Goal: Check status: Check status

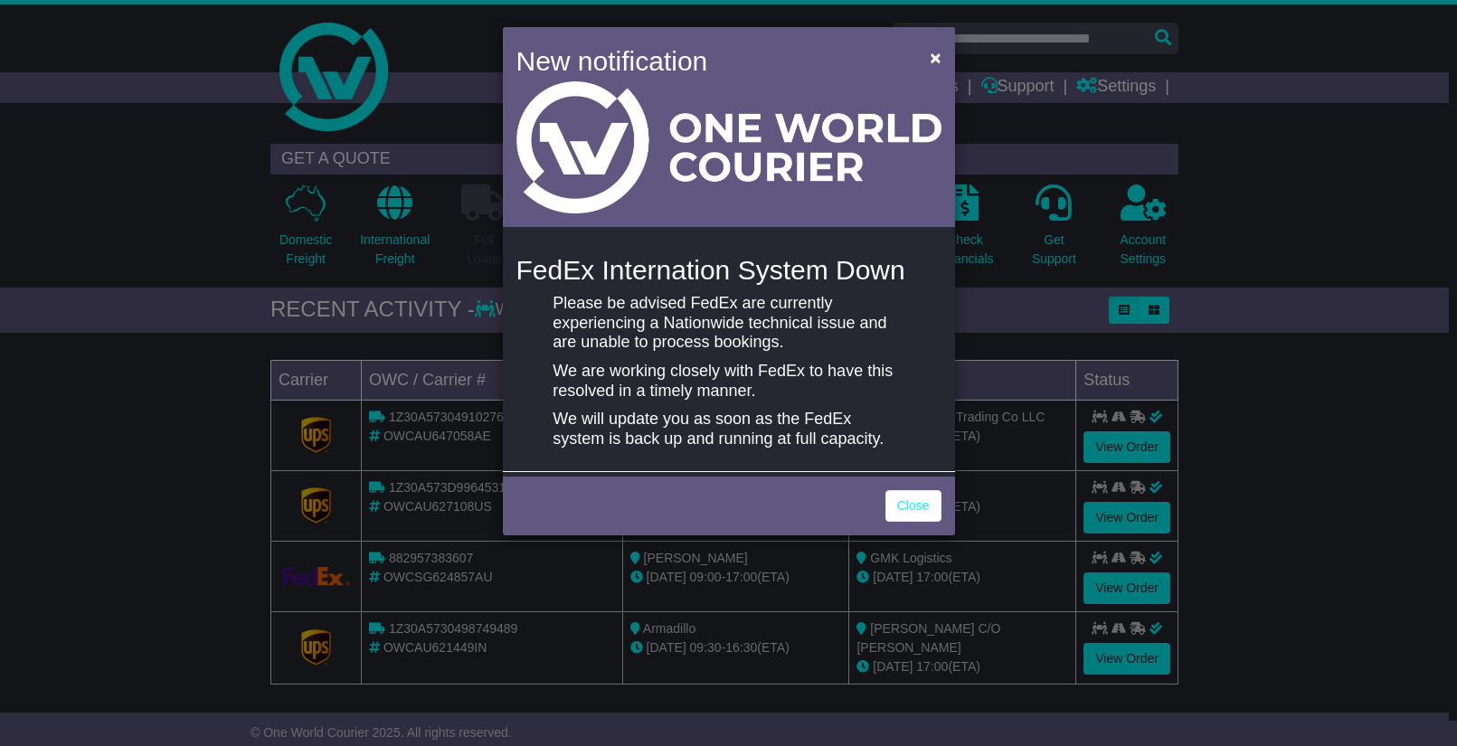
click at [1130, 164] on div "New notification × FedEx Internation System Down Please be advised [PERSON_NAME…" at bounding box center [728, 373] width 1457 height 746
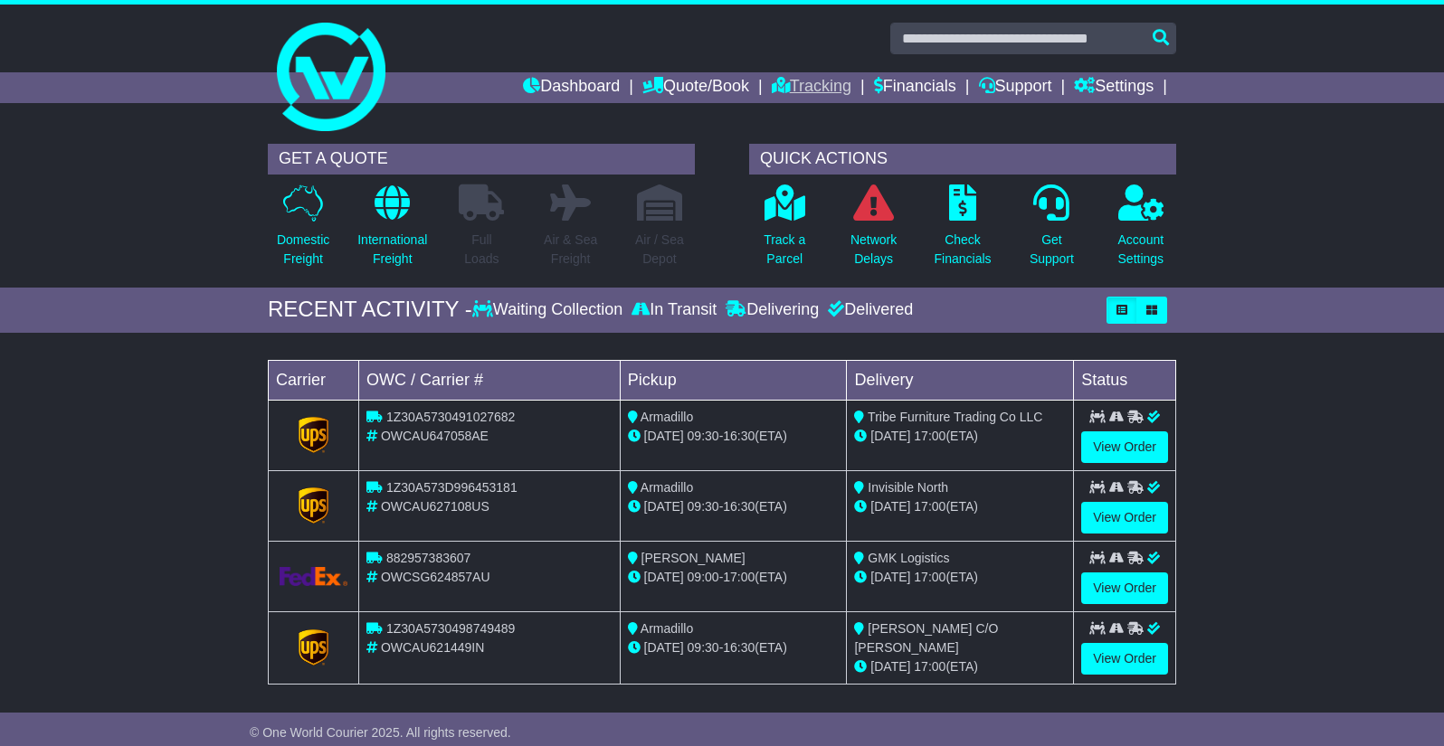
click at [838, 83] on li "Tracking" at bounding box center [823, 87] width 102 height 31
click at [809, 83] on link "Tracking" at bounding box center [812, 87] width 80 height 31
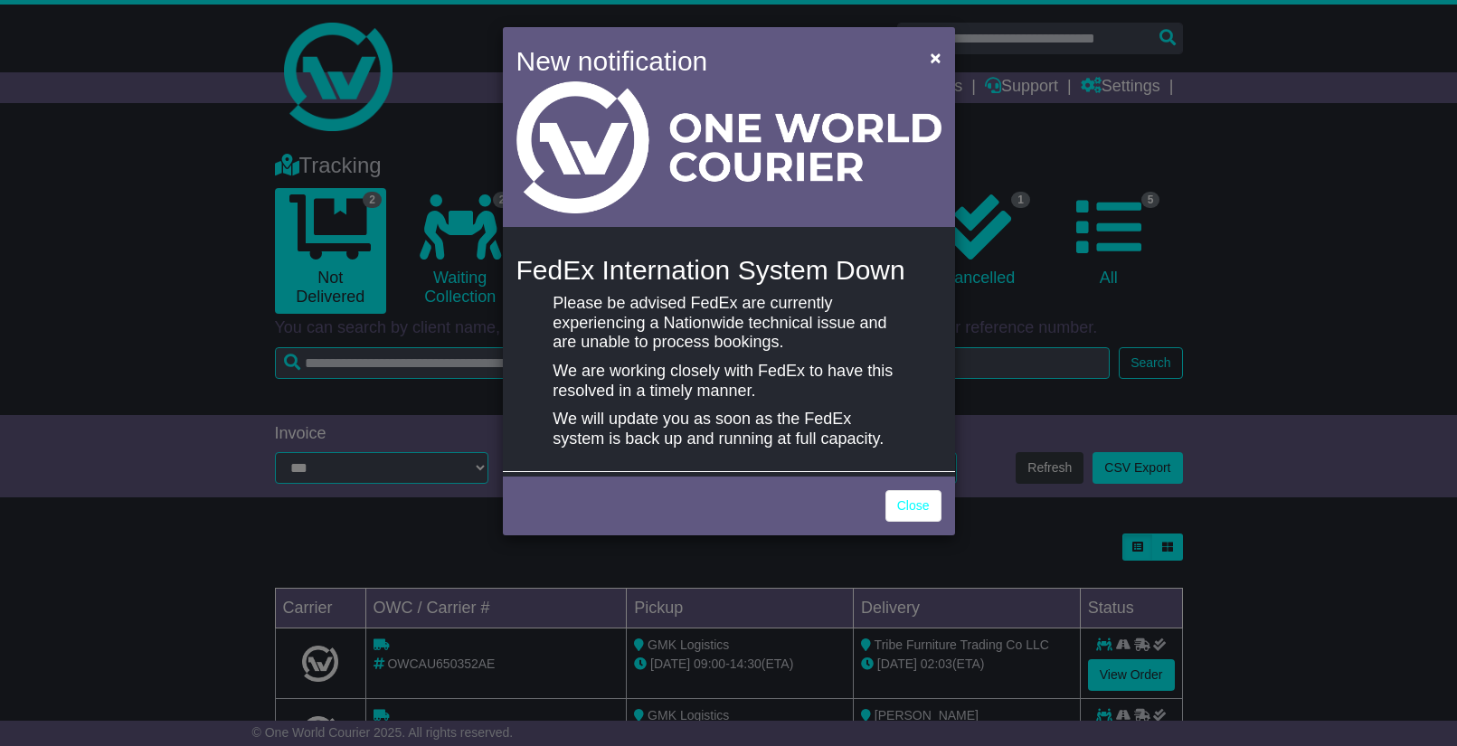
click at [1255, 510] on div "New notification × FedEx Internation System Down Please be advised [PERSON_NAME…" at bounding box center [728, 373] width 1457 height 746
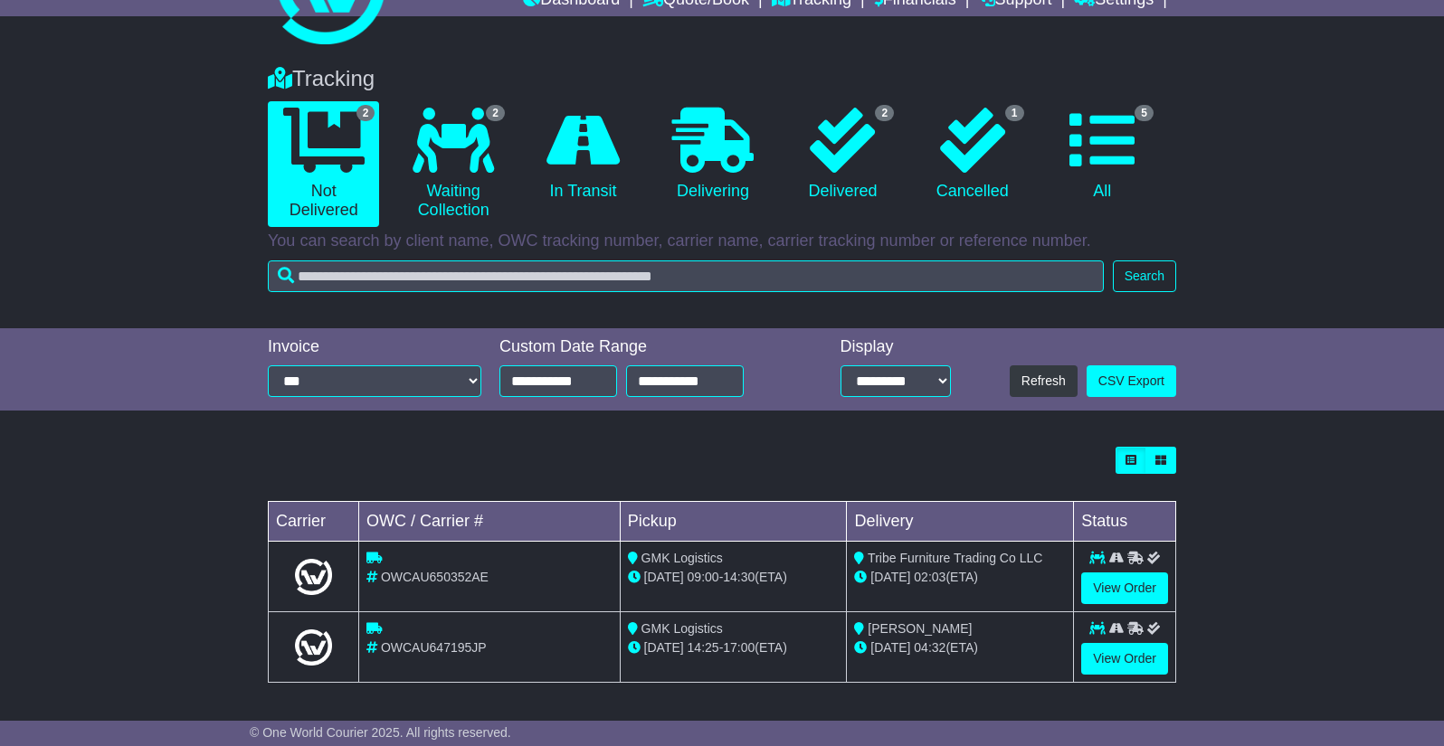
scroll to position [88, 0]
click at [1101, 590] on link "View Order" at bounding box center [1124, 588] width 87 height 32
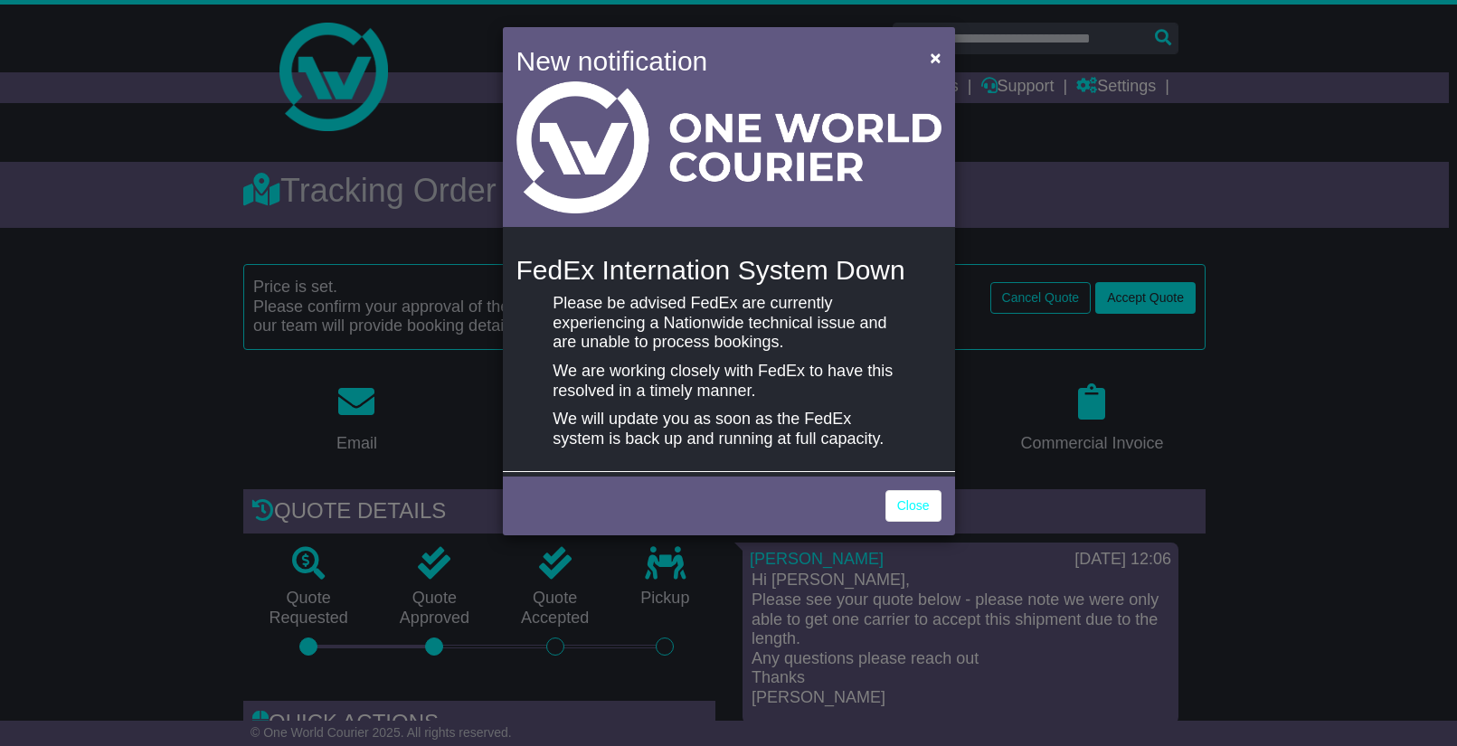
click at [1275, 444] on div "New notification × FedEx Internation System Down Please be advised FedEx are cu…" at bounding box center [728, 373] width 1457 height 746
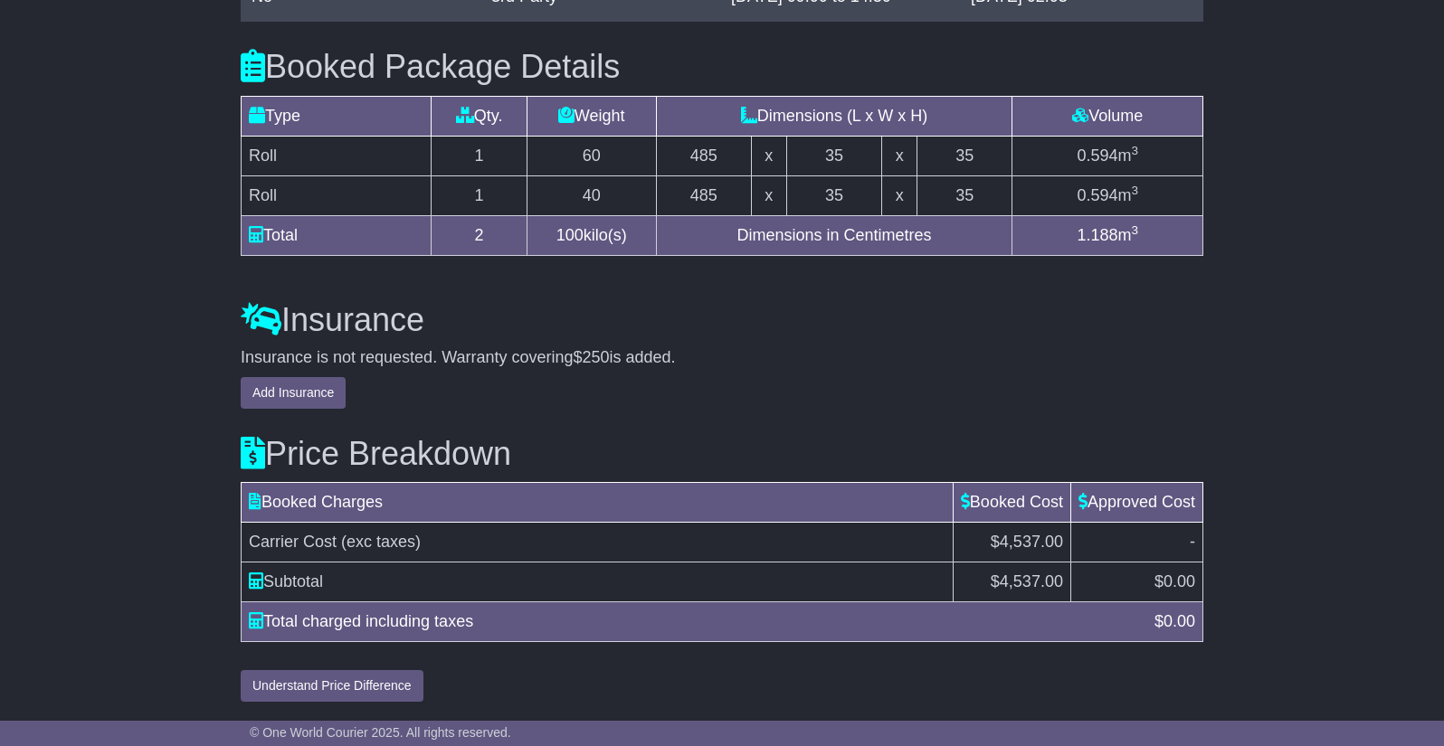
scroll to position [1559, 0]
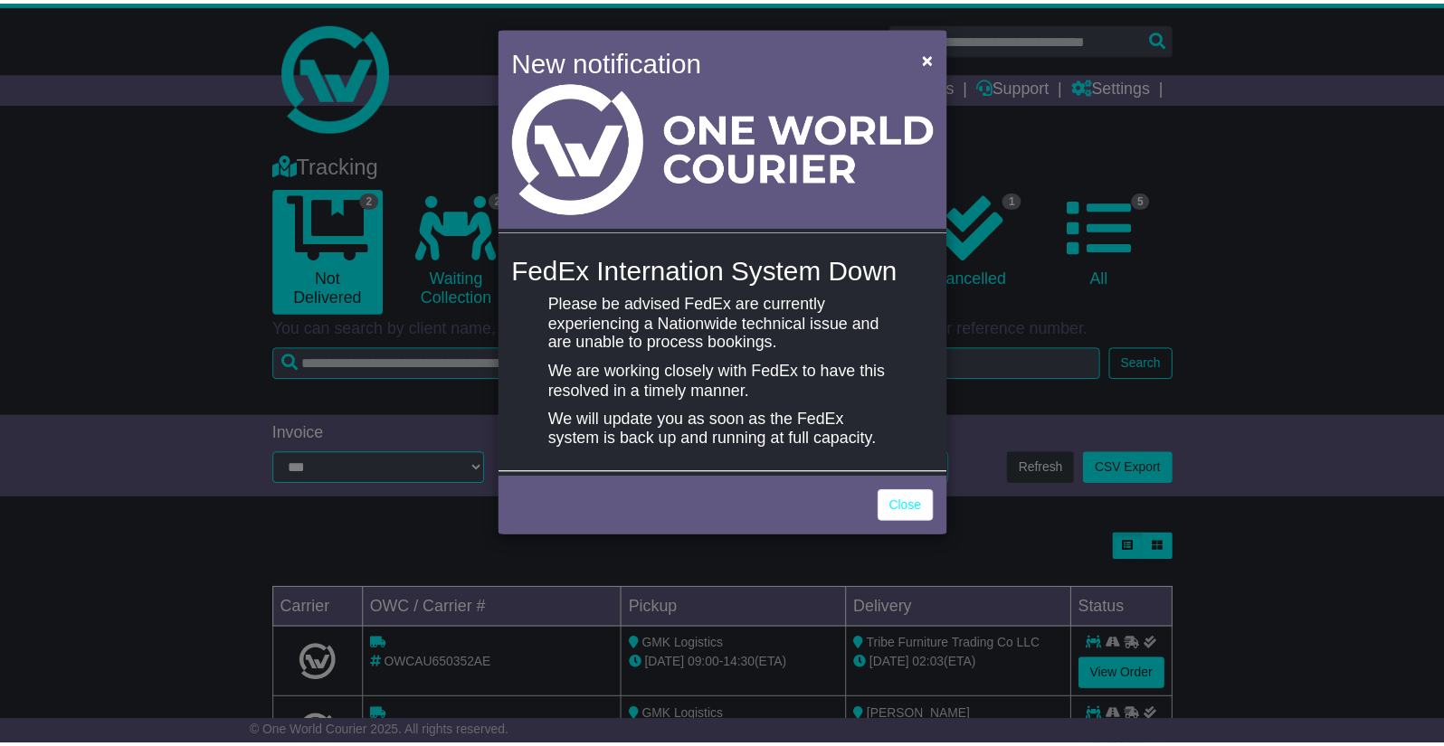
scroll to position [88, 0]
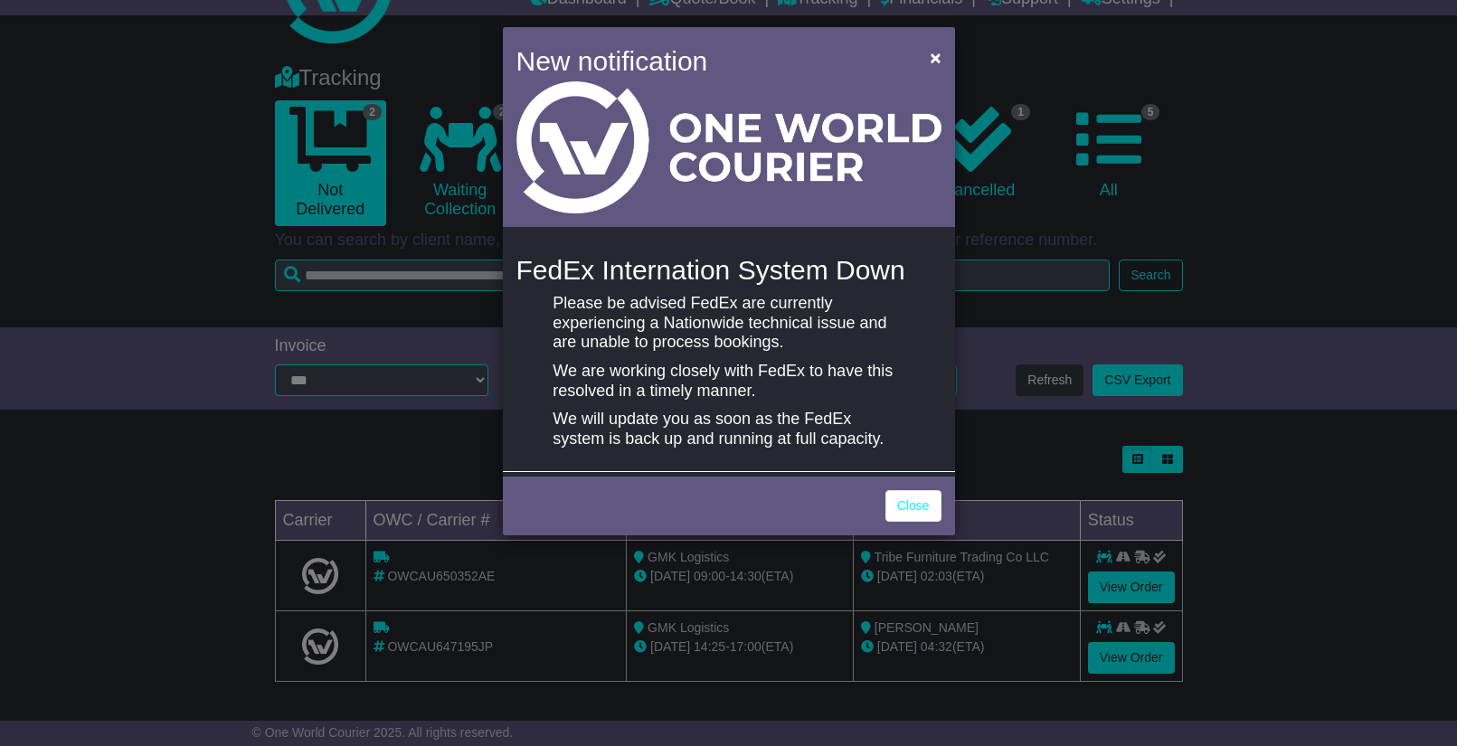
click at [1299, 529] on div "New notification × FedEx Internation System Down Please be advised [PERSON_NAME…" at bounding box center [728, 373] width 1457 height 746
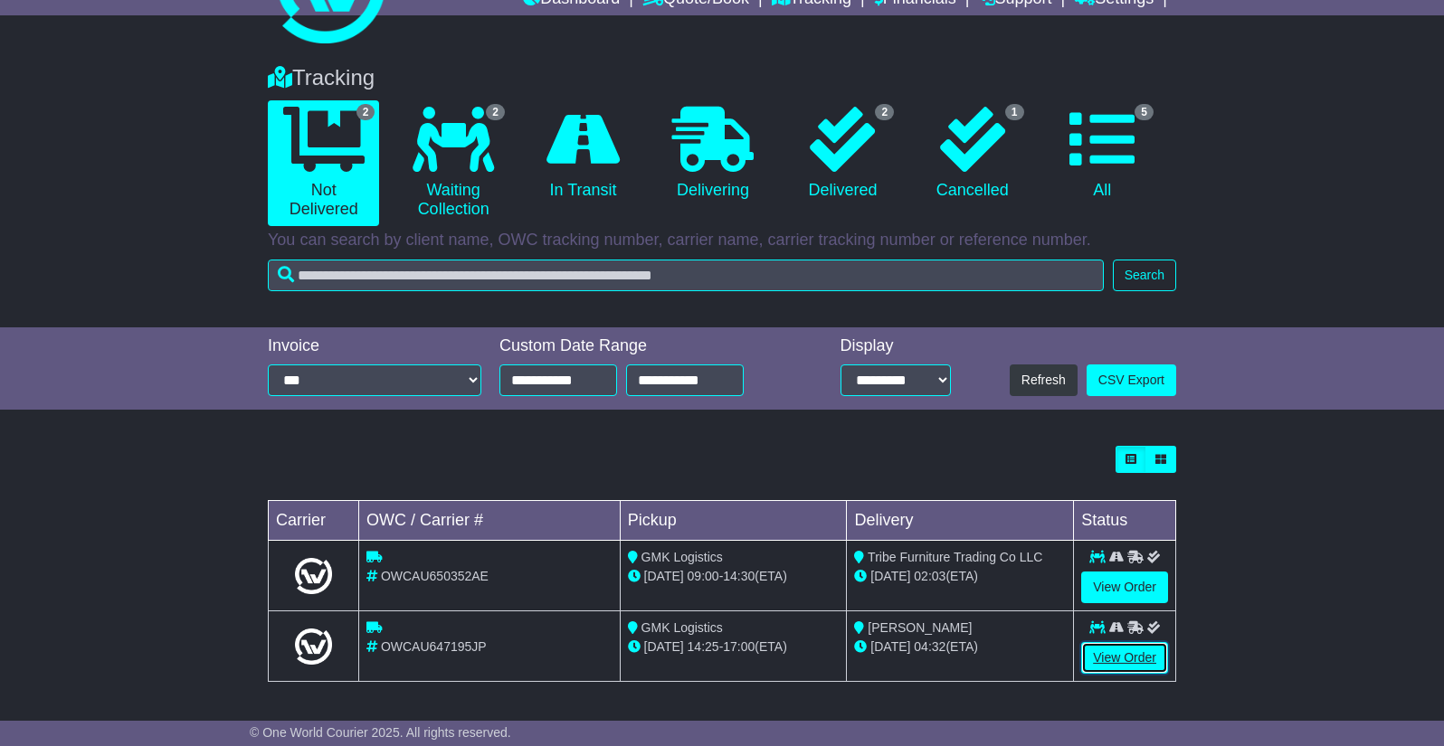
click at [1118, 650] on link "View Order" at bounding box center [1124, 658] width 87 height 32
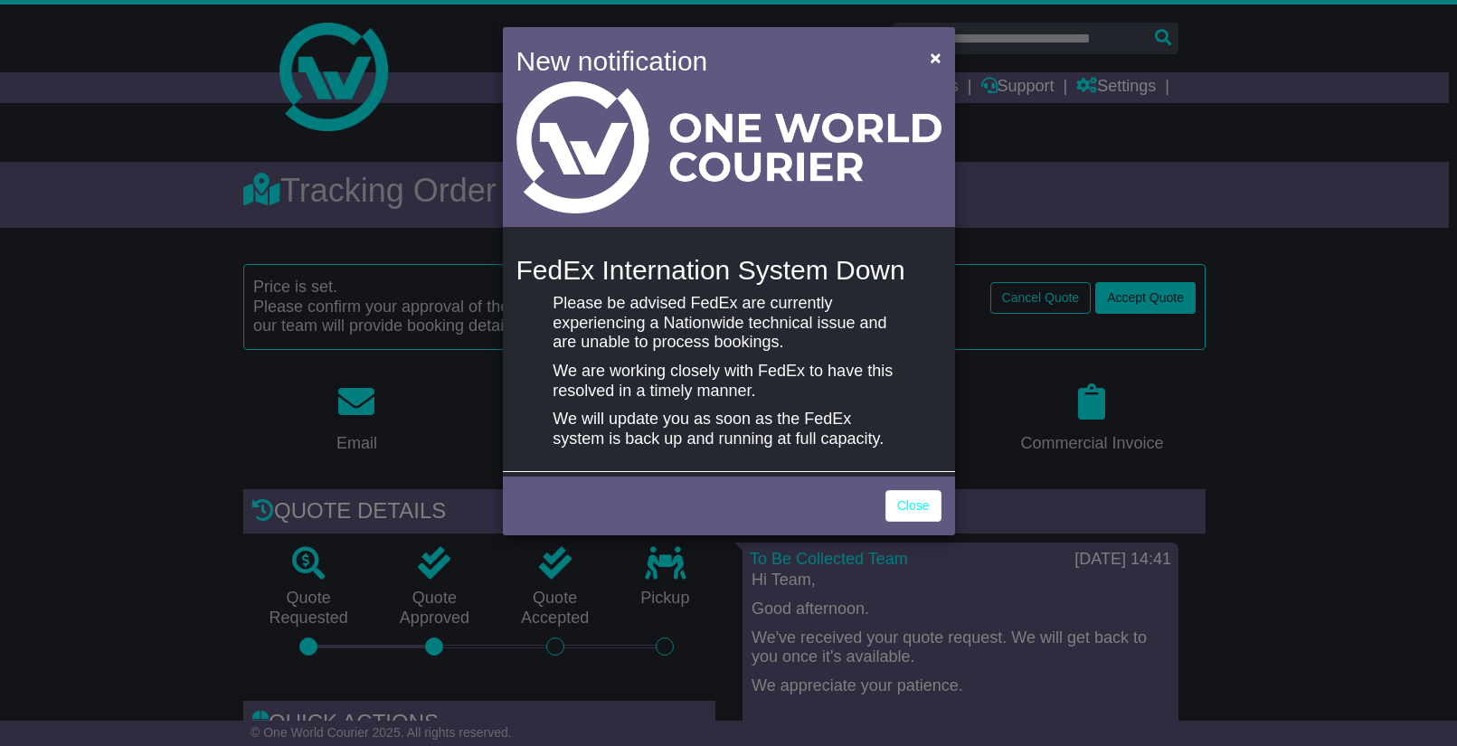
click at [1313, 475] on div "New notification × FedEx Internation System Down Please be advised [PERSON_NAME…" at bounding box center [728, 373] width 1457 height 746
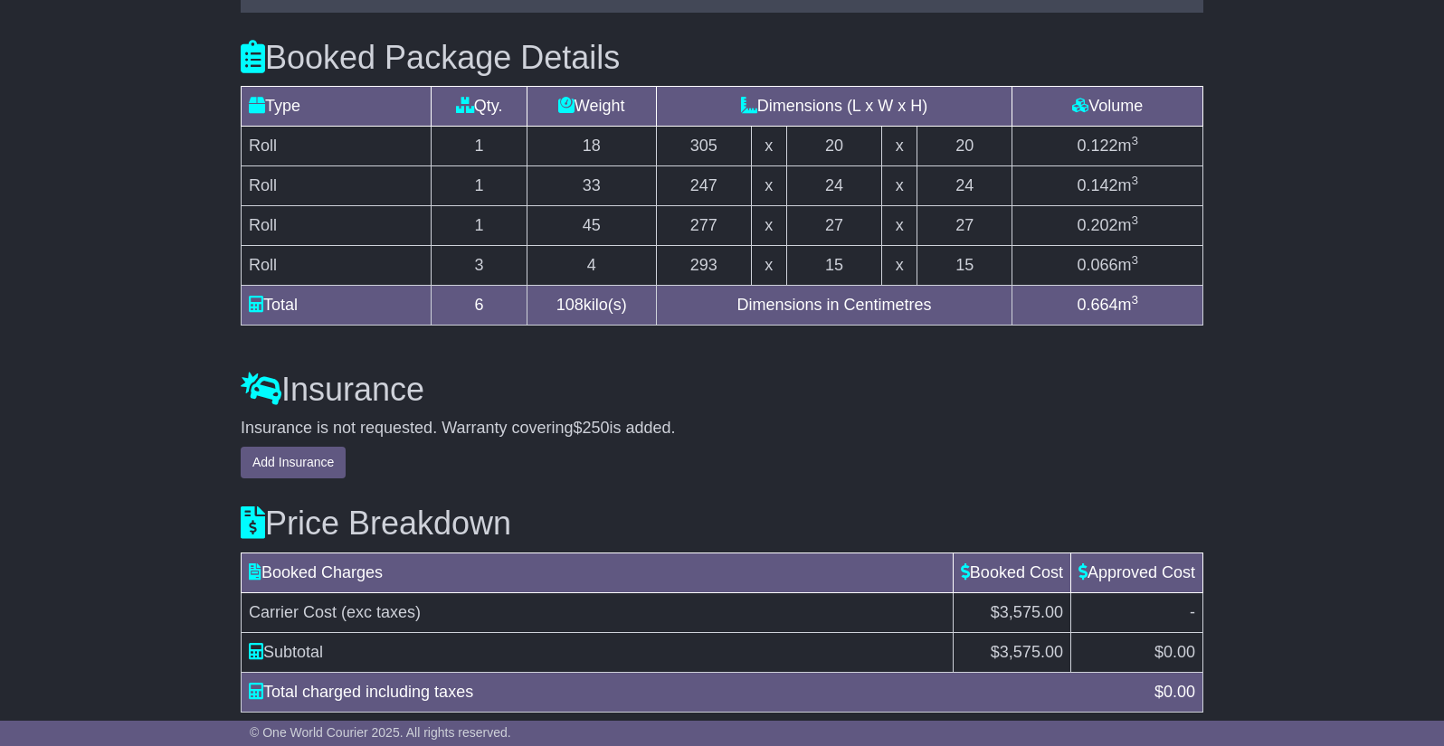
scroll to position [1715, 0]
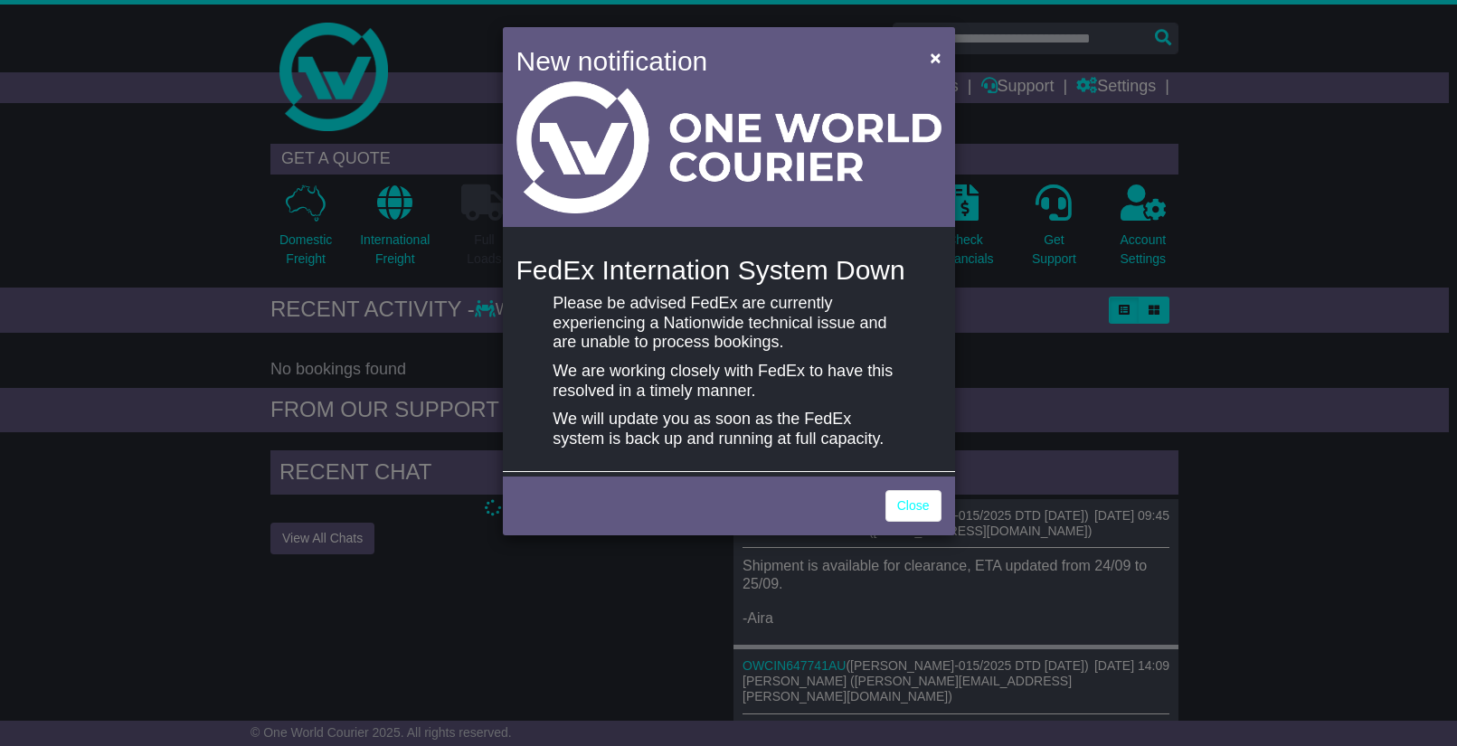
click at [1241, 479] on div "New notification × FedEx Internation System Down Please be advised FedEx are cu…" at bounding box center [728, 373] width 1457 height 746
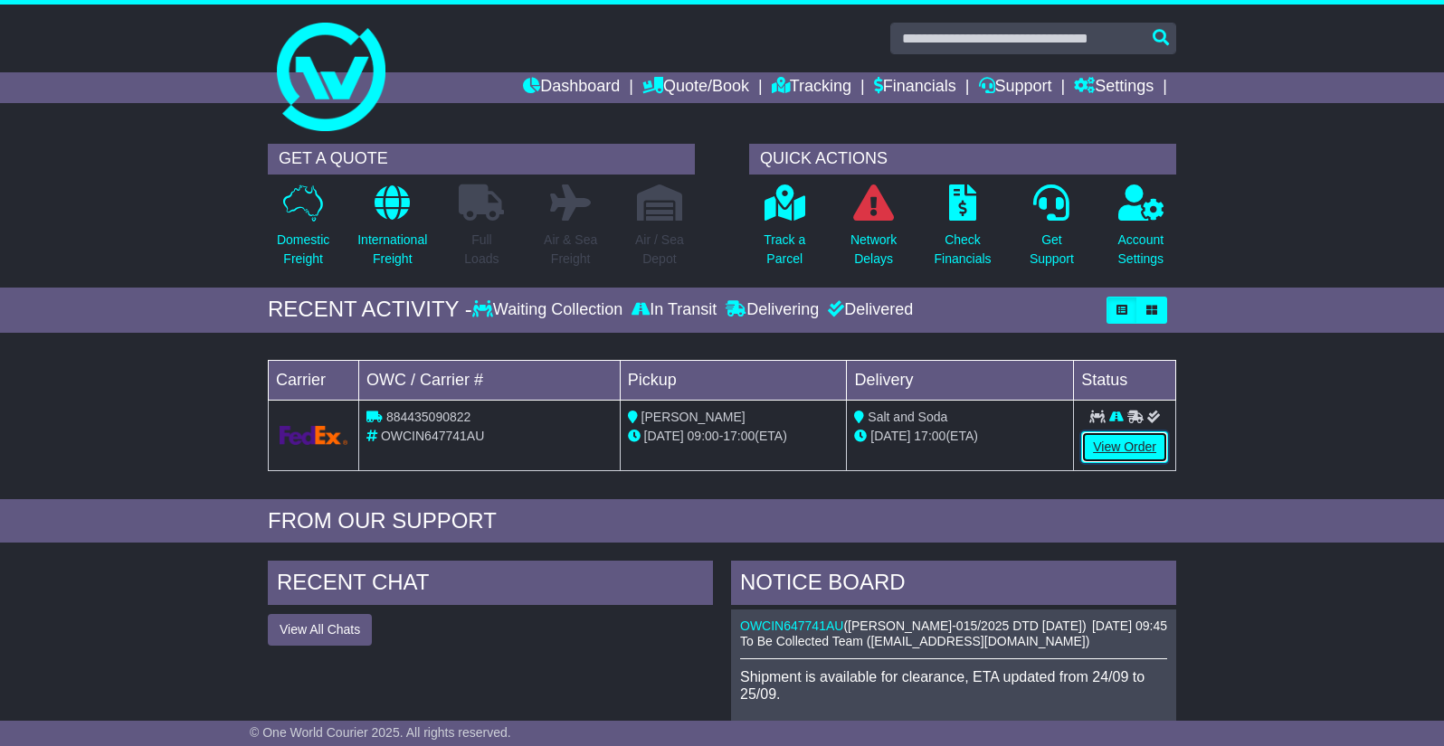
click at [1136, 449] on link "View Order" at bounding box center [1124, 448] width 87 height 32
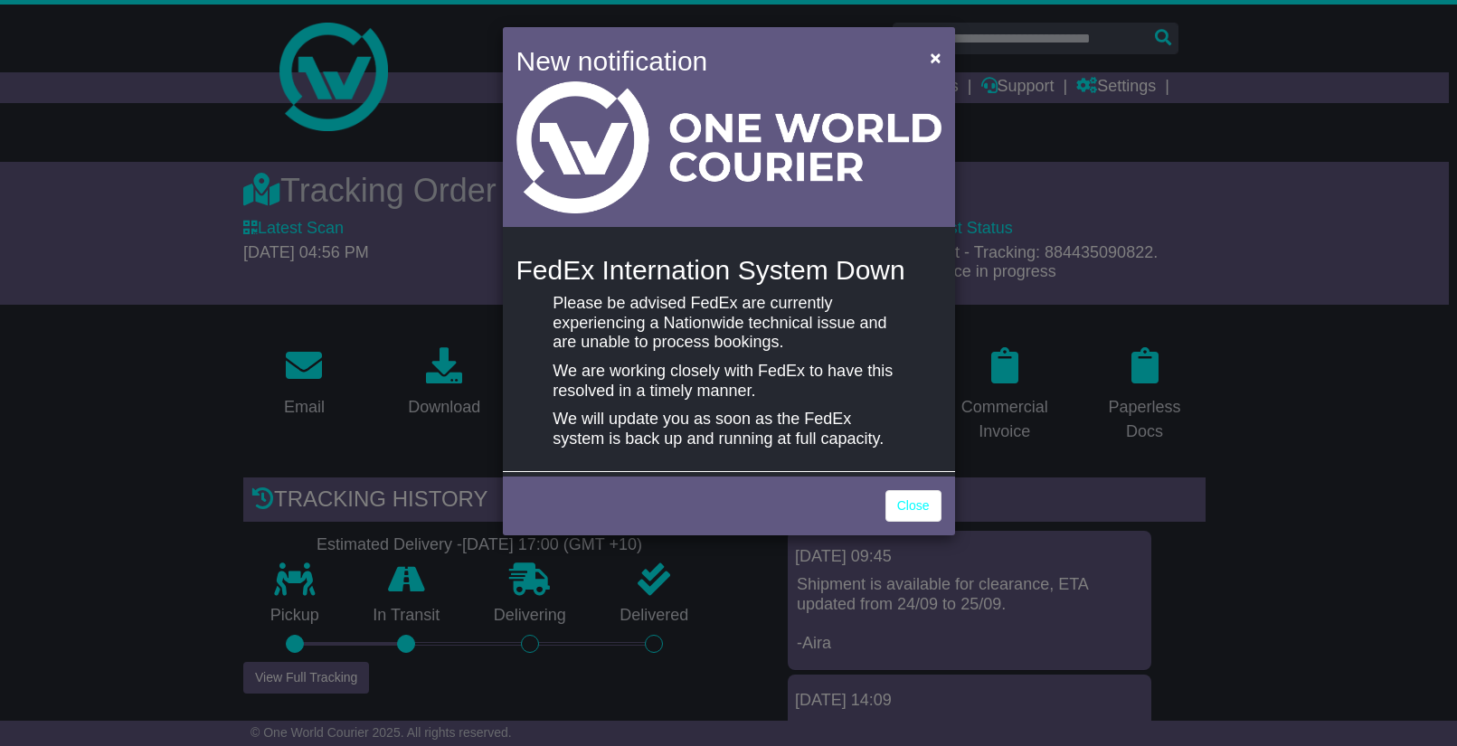
click at [1283, 408] on div "New notification × FedEx Internation System Down Please be advised FedEx are cu…" at bounding box center [728, 373] width 1457 height 746
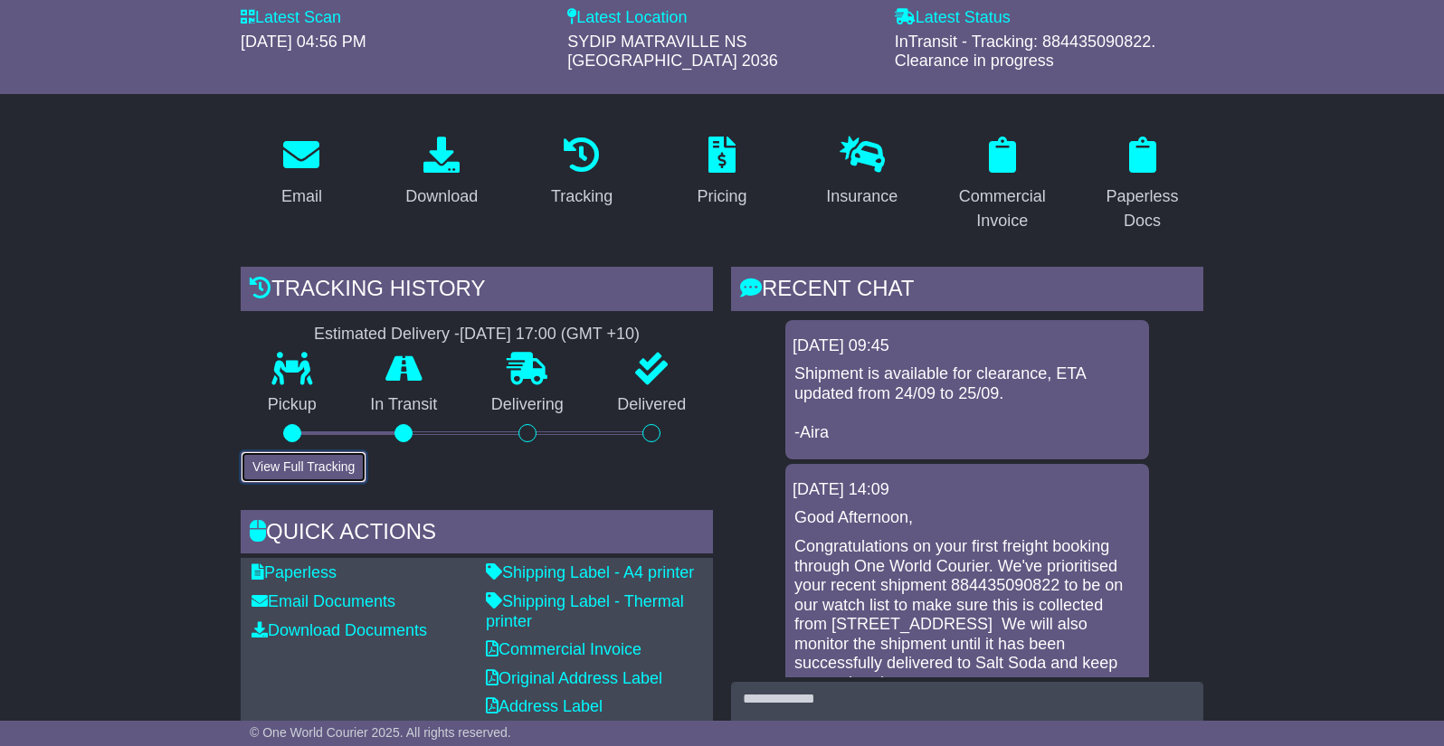
click at [304, 458] on button "View Full Tracking" at bounding box center [304, 467] width 126 height 32
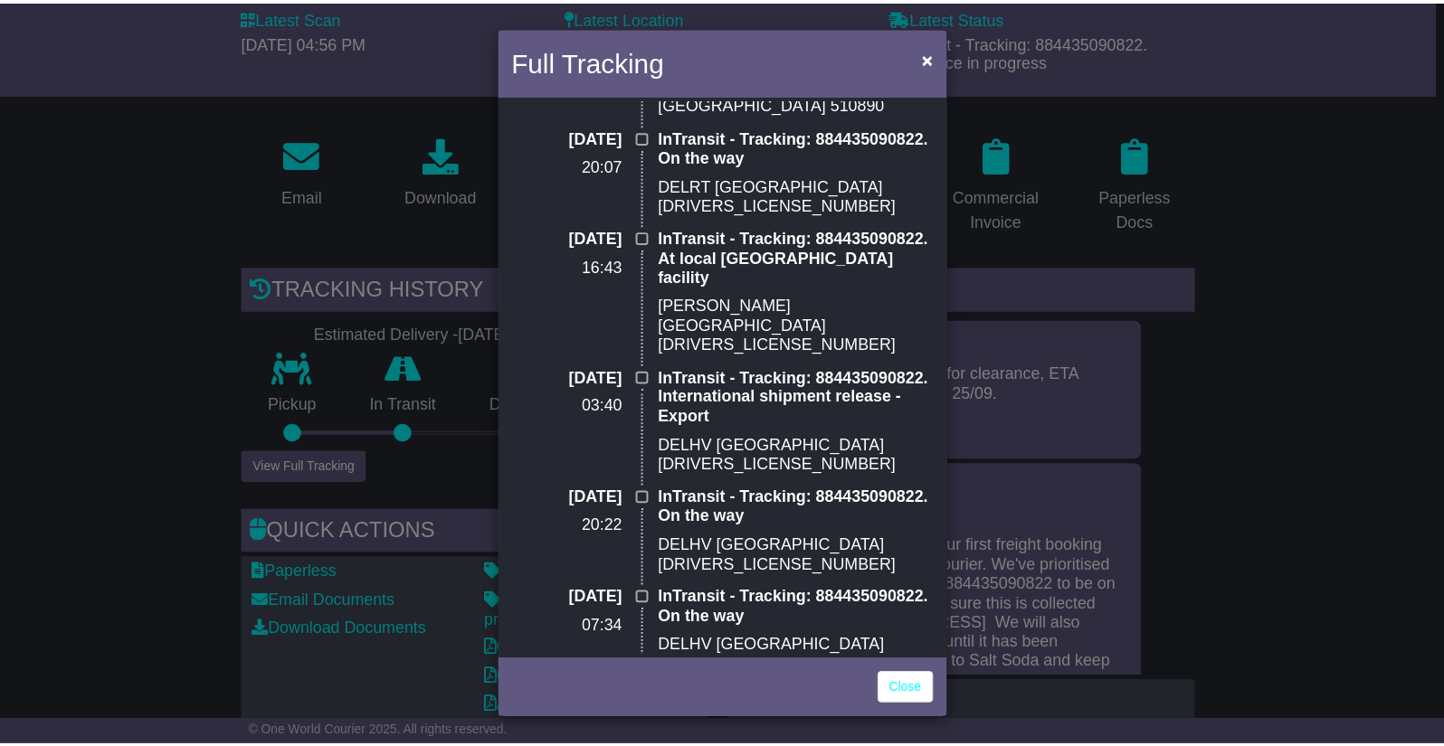
scroll to position [736, 0]
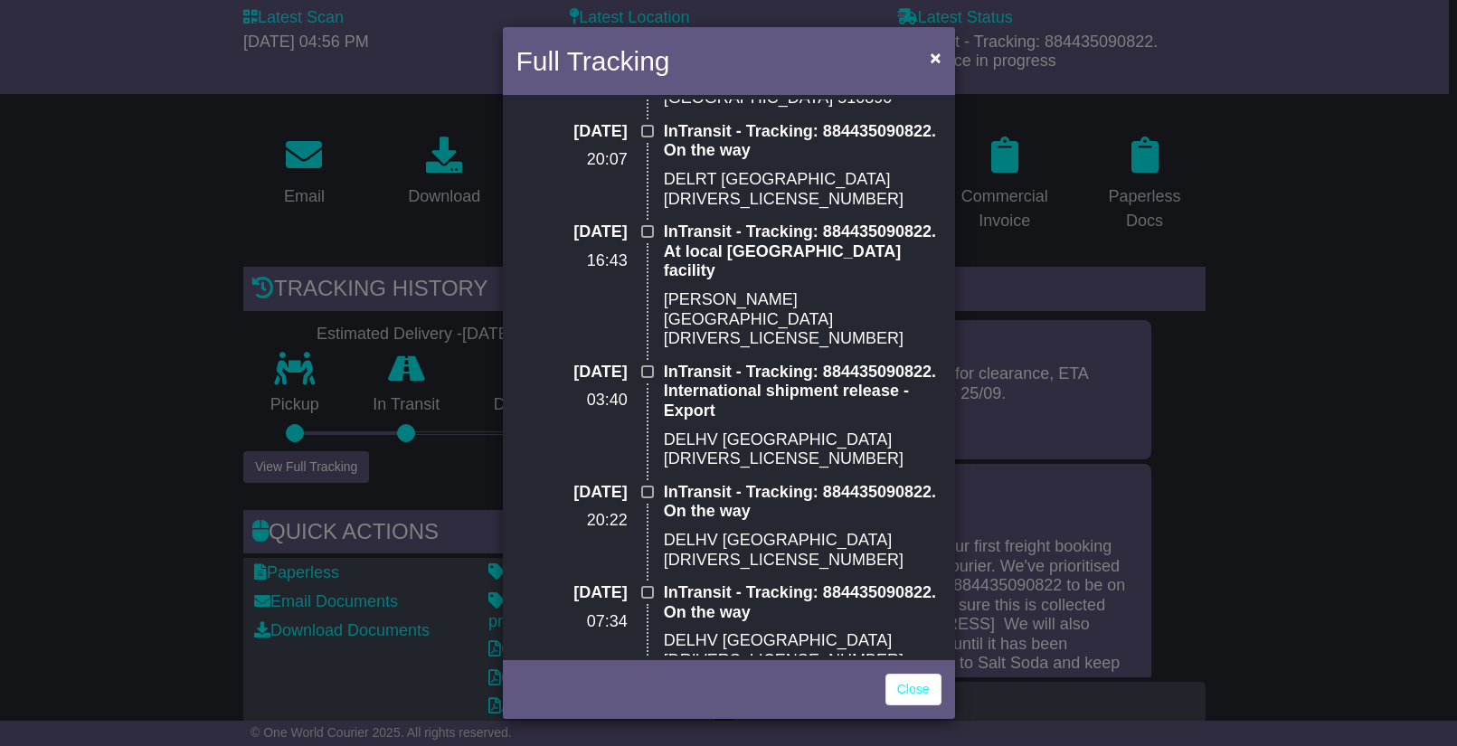
click at [1271, 460] on div "Full Tracking × InTransit Estimated Delivery: 25 Sep (Thu) 24 Sep 2025 16:56 In…" at bounding box center [728, 373] width 1457 height 746
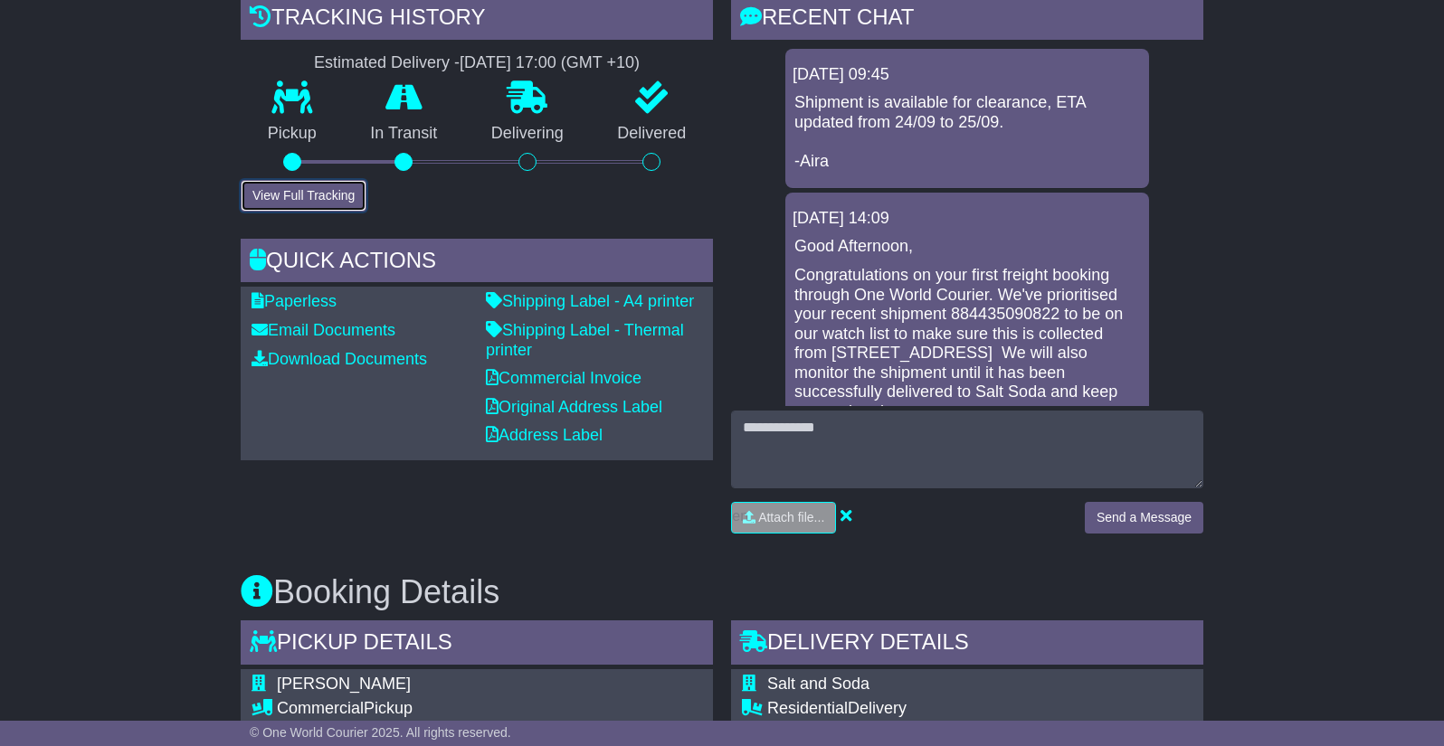
scroll to position [470, 0]
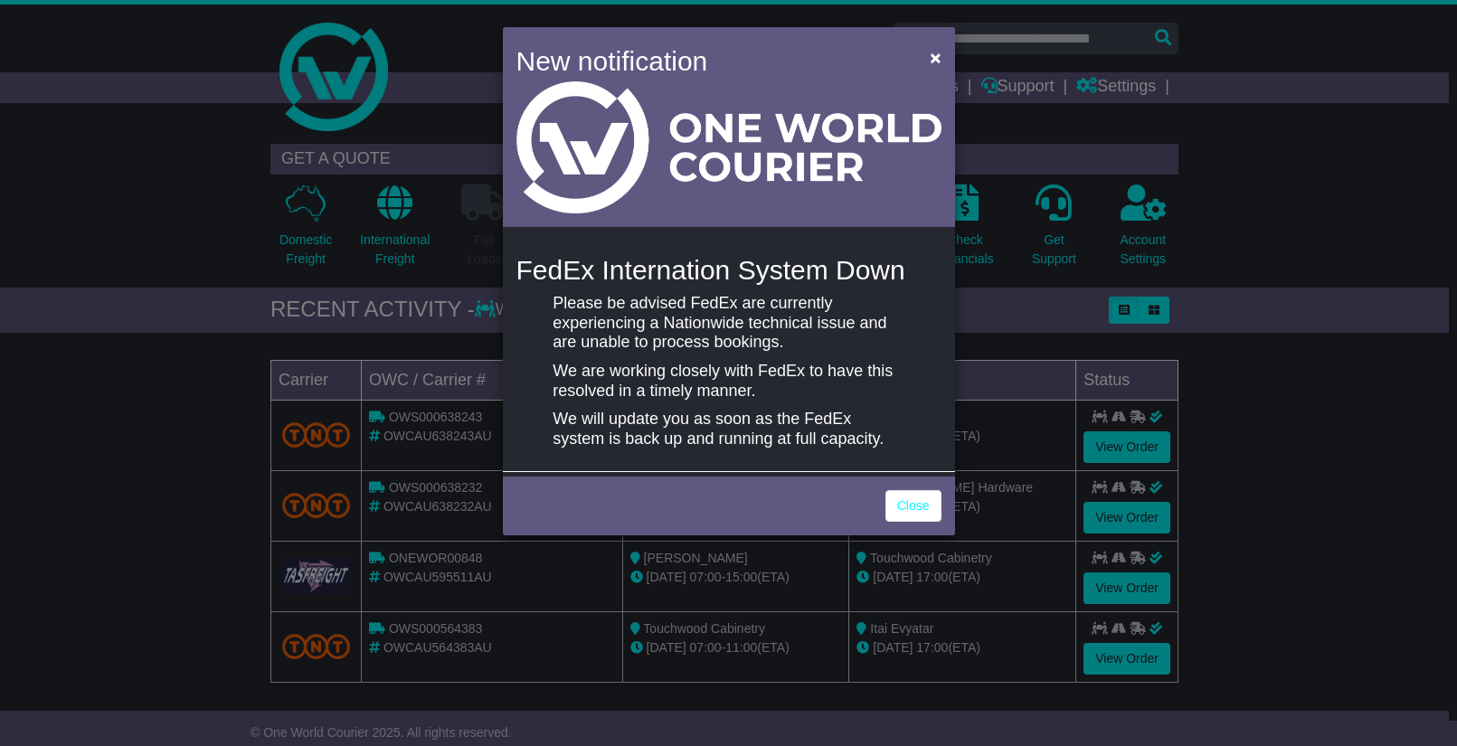
click at [1231, 333] on div "New notification × FedEx Internation System Down Please be advised [PERSON_NAME…" at bounding box center [728, 373] width 1457 height 746
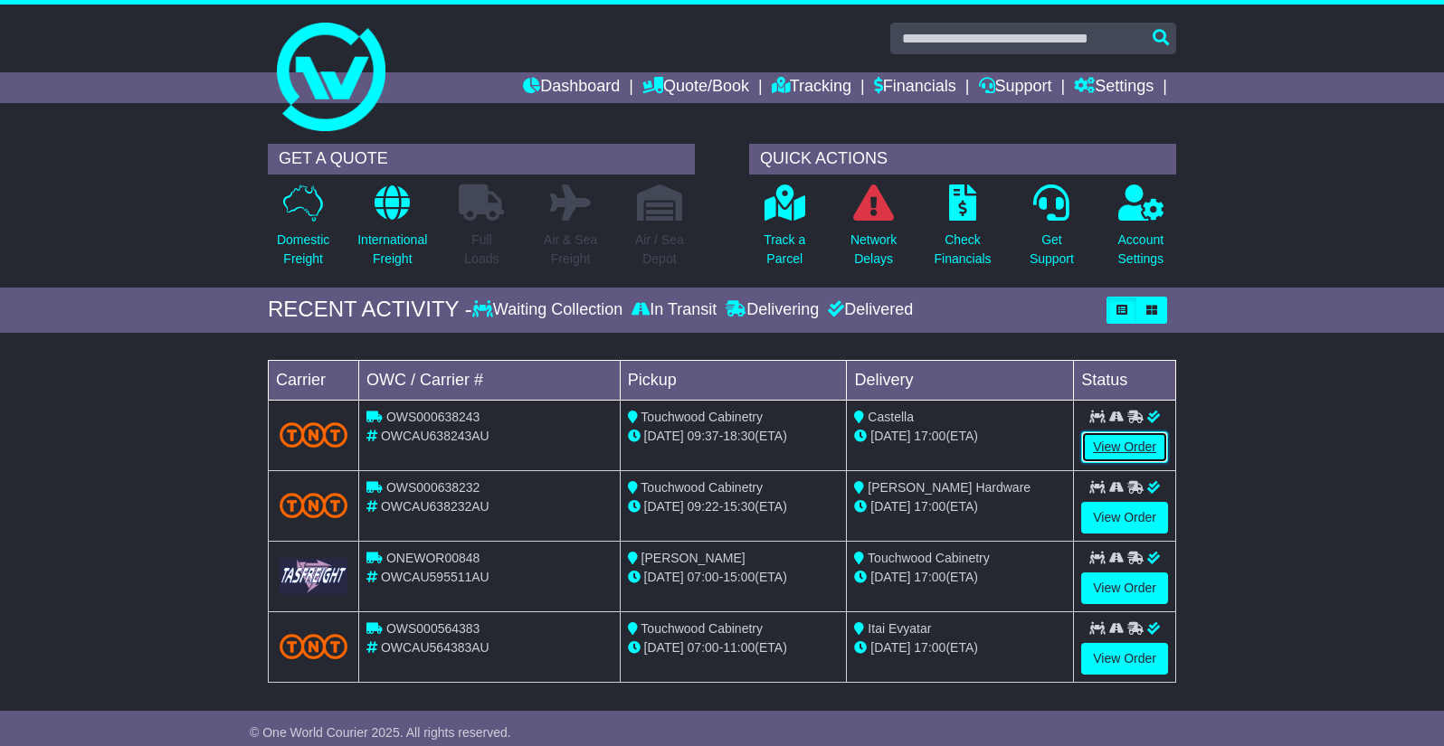
click at [1148, 445] on link "View Order" at bounding box center [1124, 448] width 87 height 32
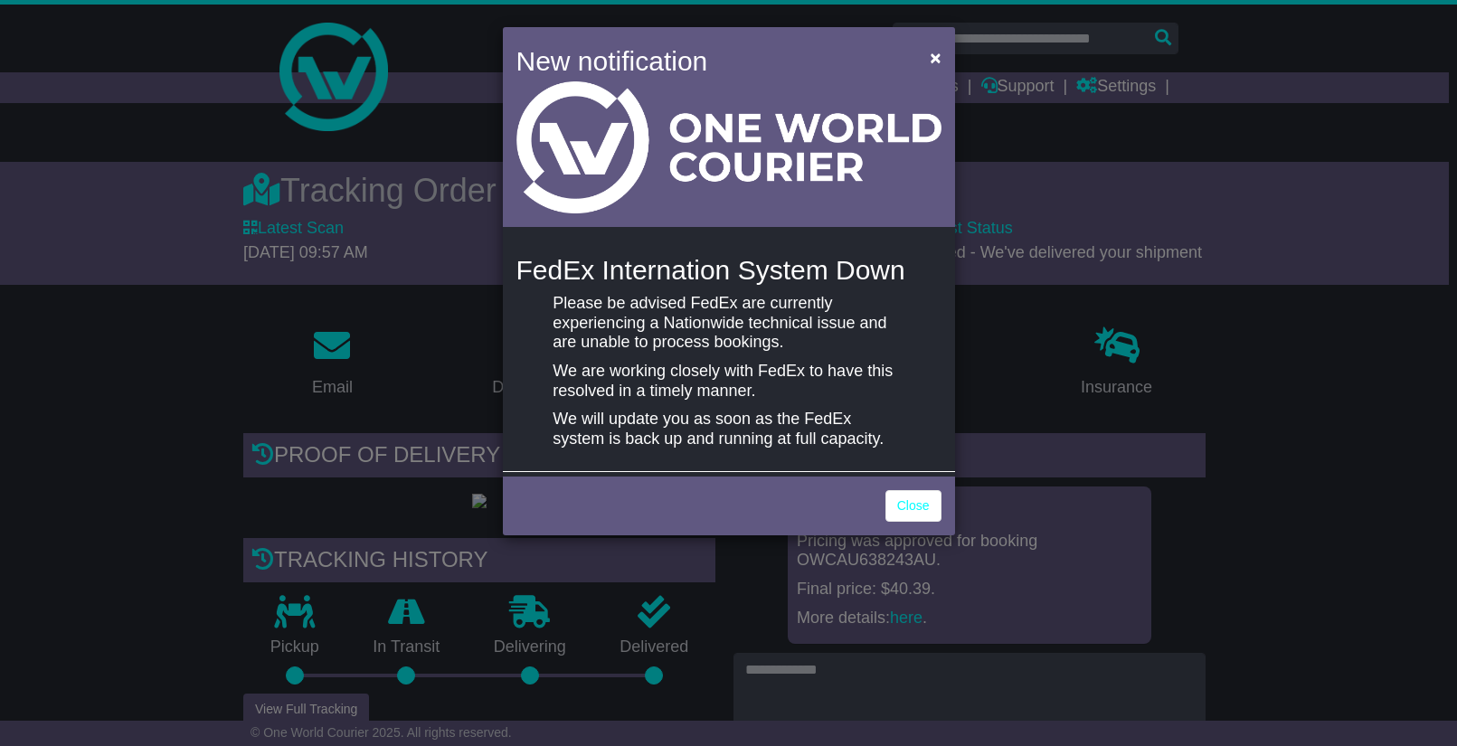
click at [1224, 478] on div "New notification × FedEx Internation System Down Please be advised [PERSON_NAME…" at bounding box center [728, 373] width 1457 height 746
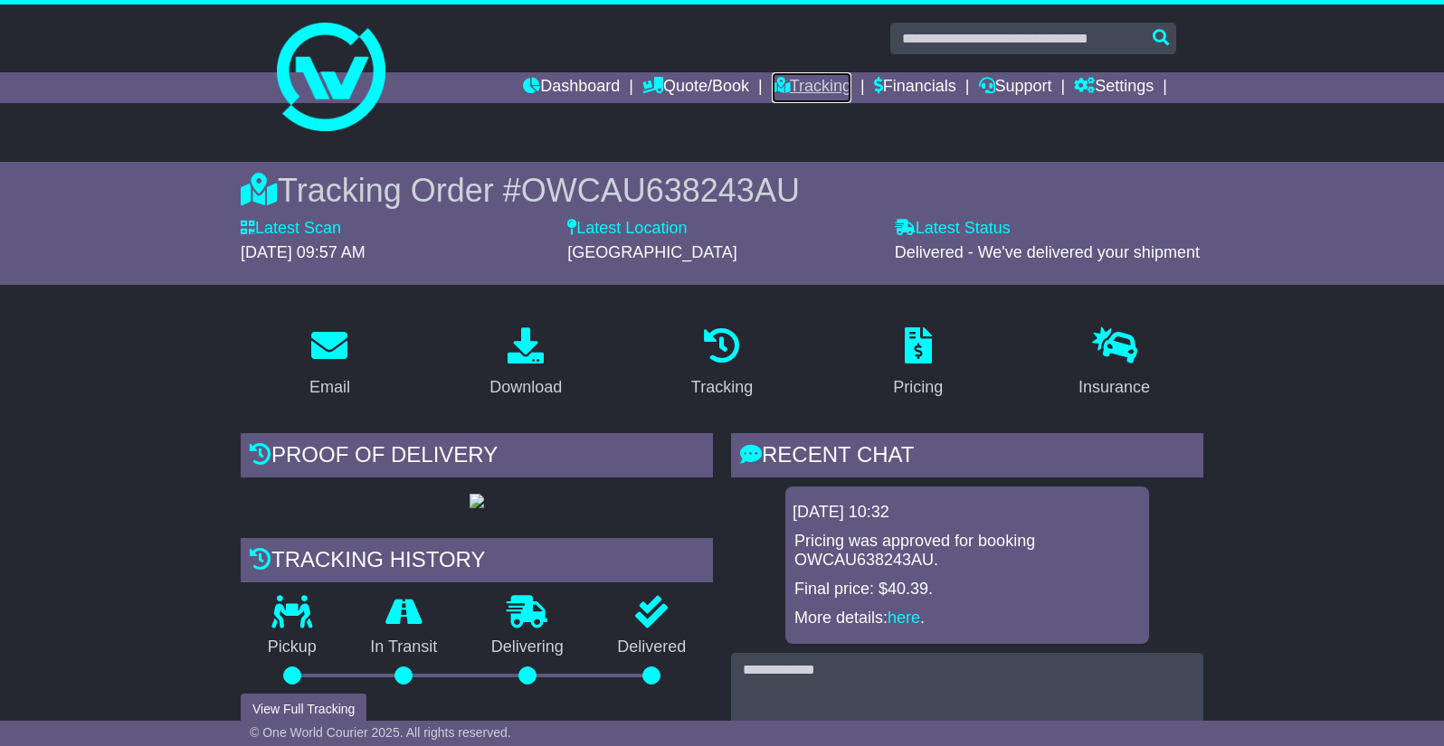
click at [796, 77] on link "Tracking" at bounding box center [812, 87] width 80 height 31
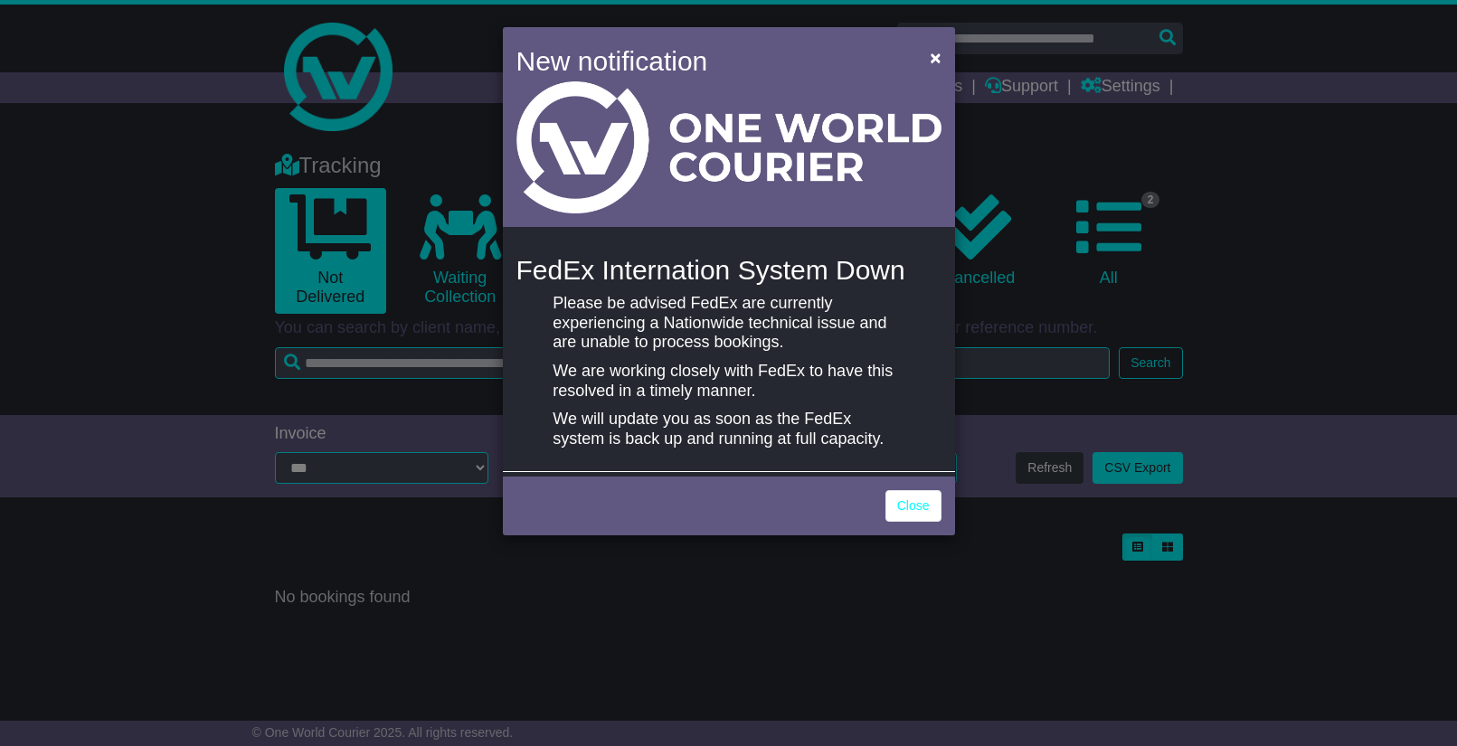
click at [1316, 305] on div "New notification × FedEx Internation System Down Please be advised [PERSON_NAME…" at bounding box center [728, 373] width 1457 height 746
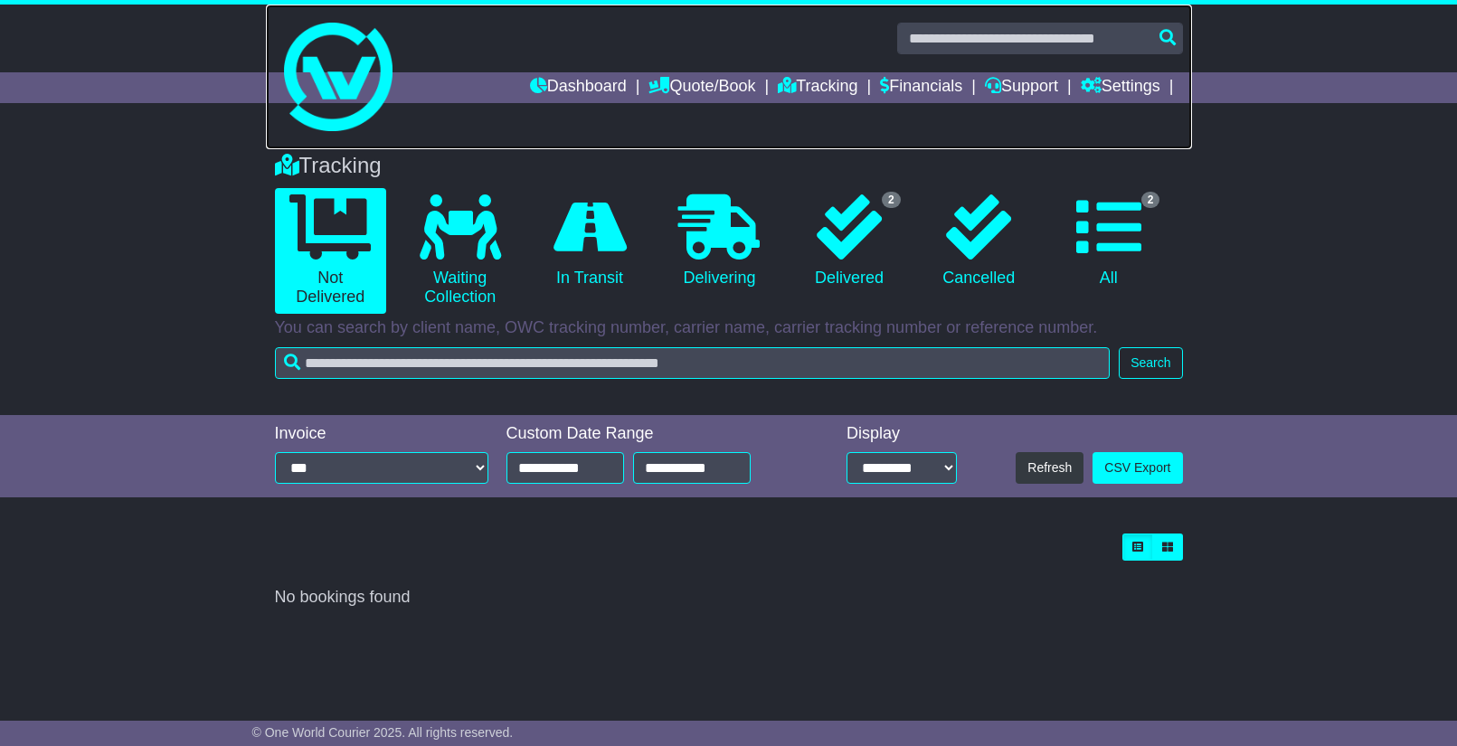
click at [542, 71] on link at bounding box center [729, 77] width 926 height 145
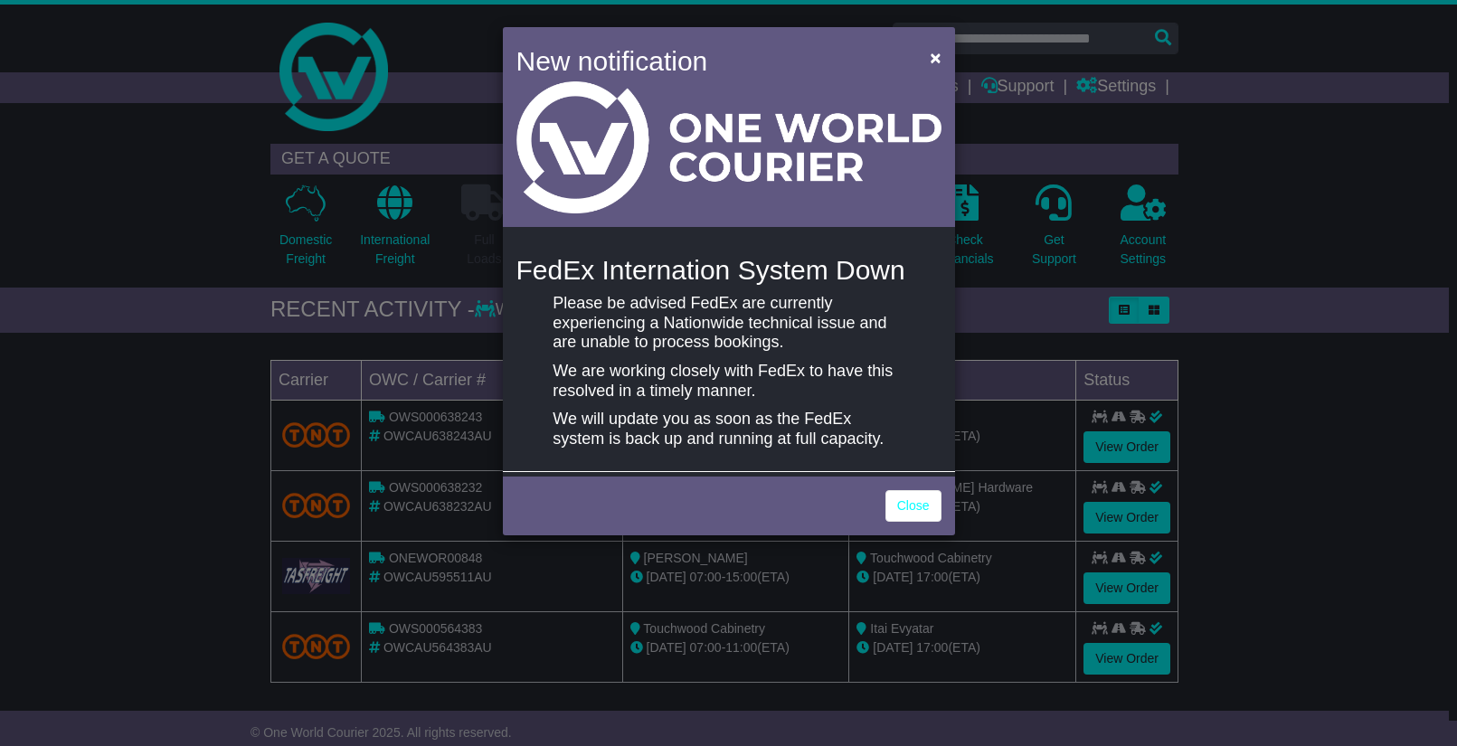
click at [1258, 362] on div "New notification × FedEx Internation System Down Please be advised [PERSON_NAME…" at bounding box center [728, 373] width 1457 height 746
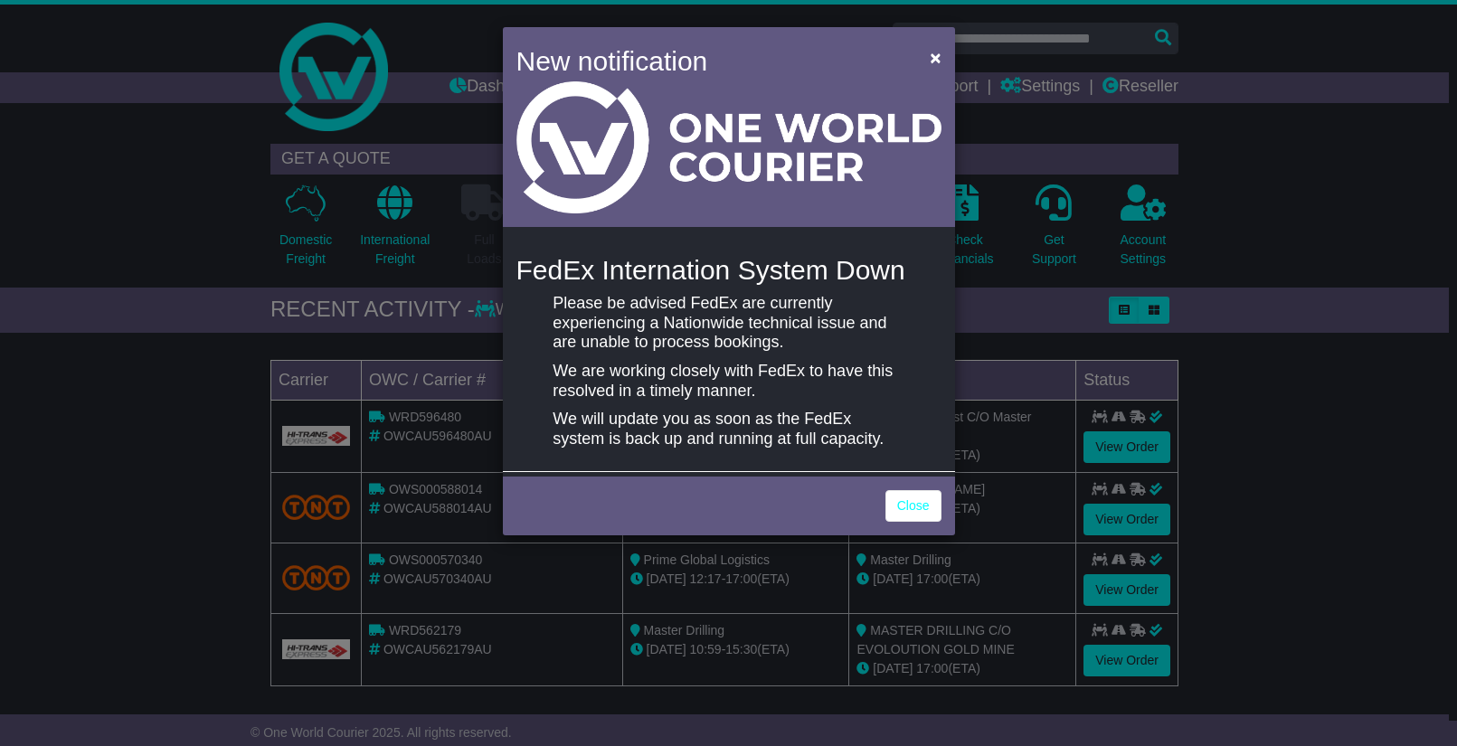
click at [1256, 470] on div "New notification × FedEx Internation System Down Please be advised FedEx are cu…" at bounding box center [728, 373] width 1457 height 746
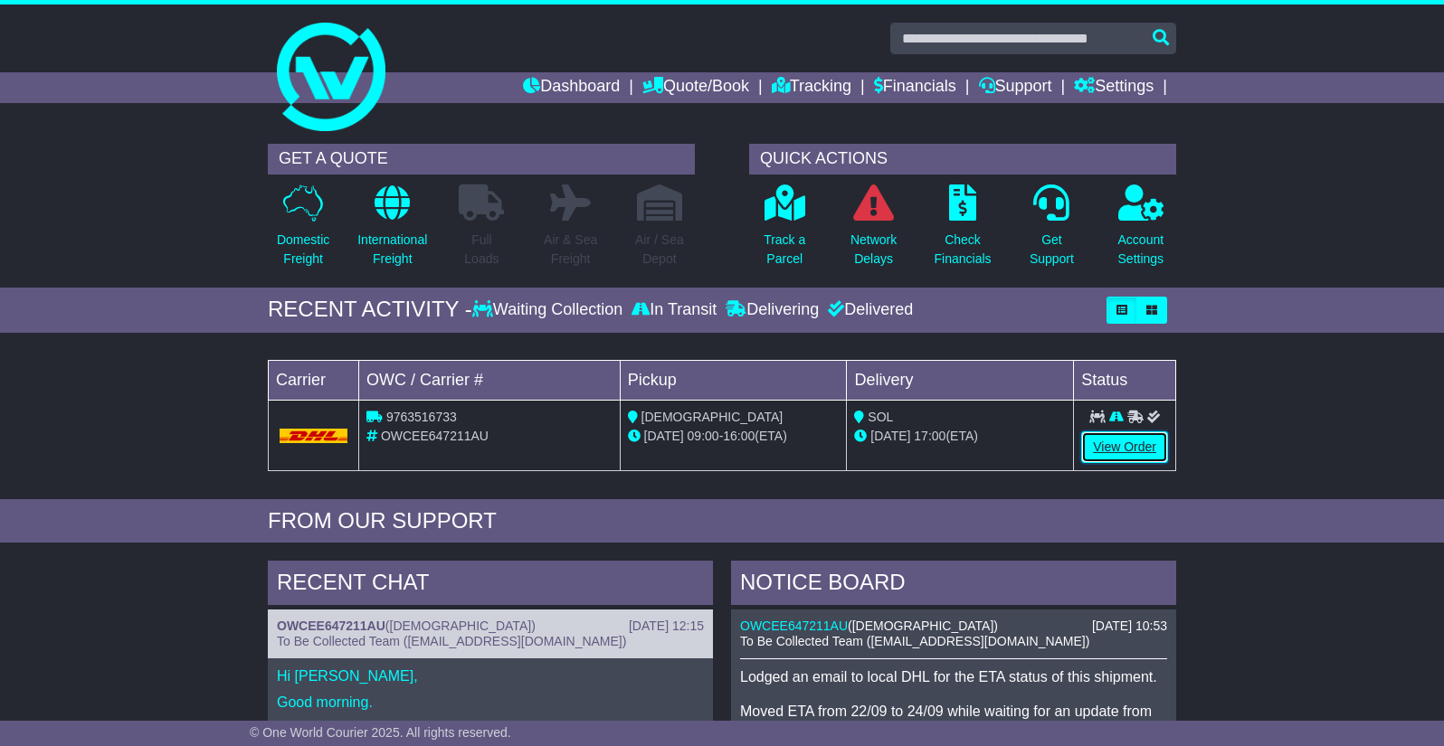
click at [1107, 444] on link "View Order" at bounding box center [1124, 448] width 87 height 32
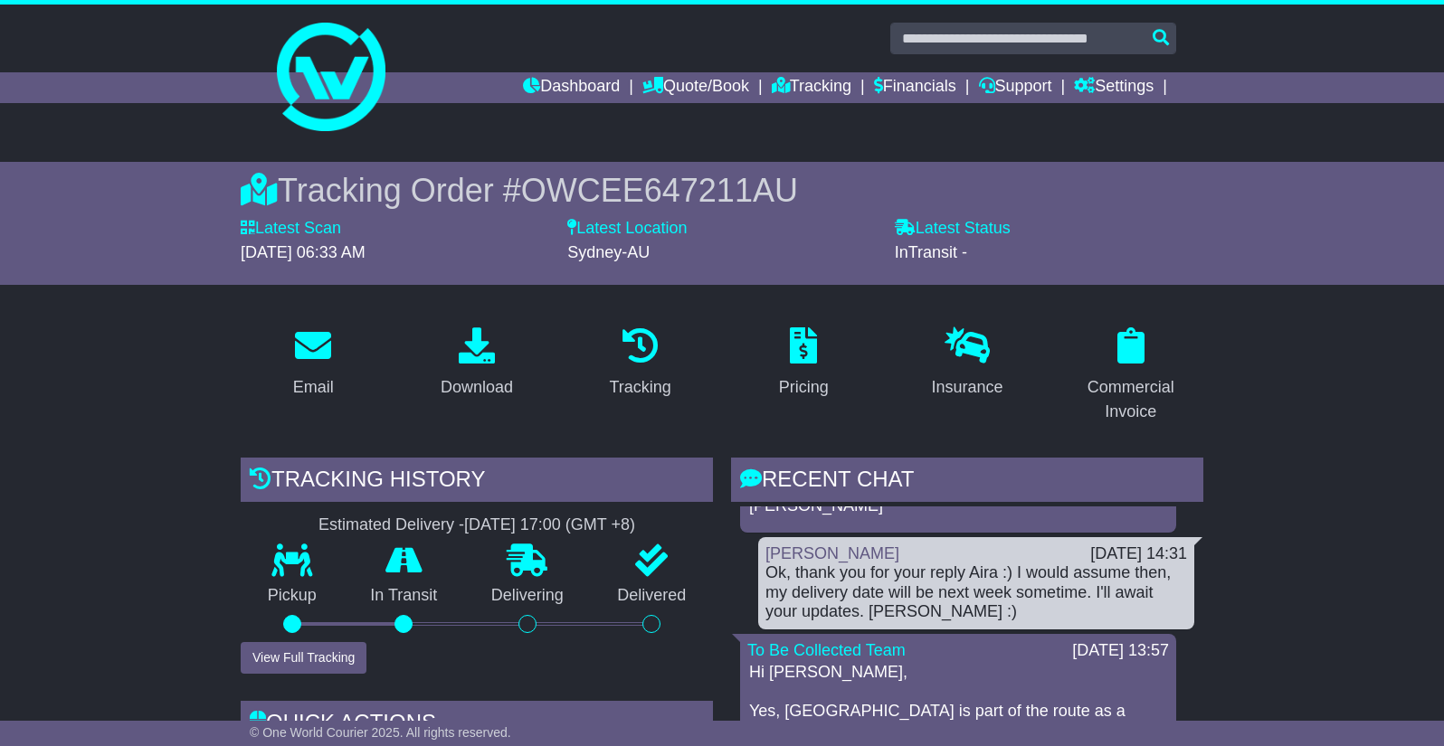
click at [589, 193] on span "OWCEE647211AU" at bounding box center [659, 190] width 277 height 37
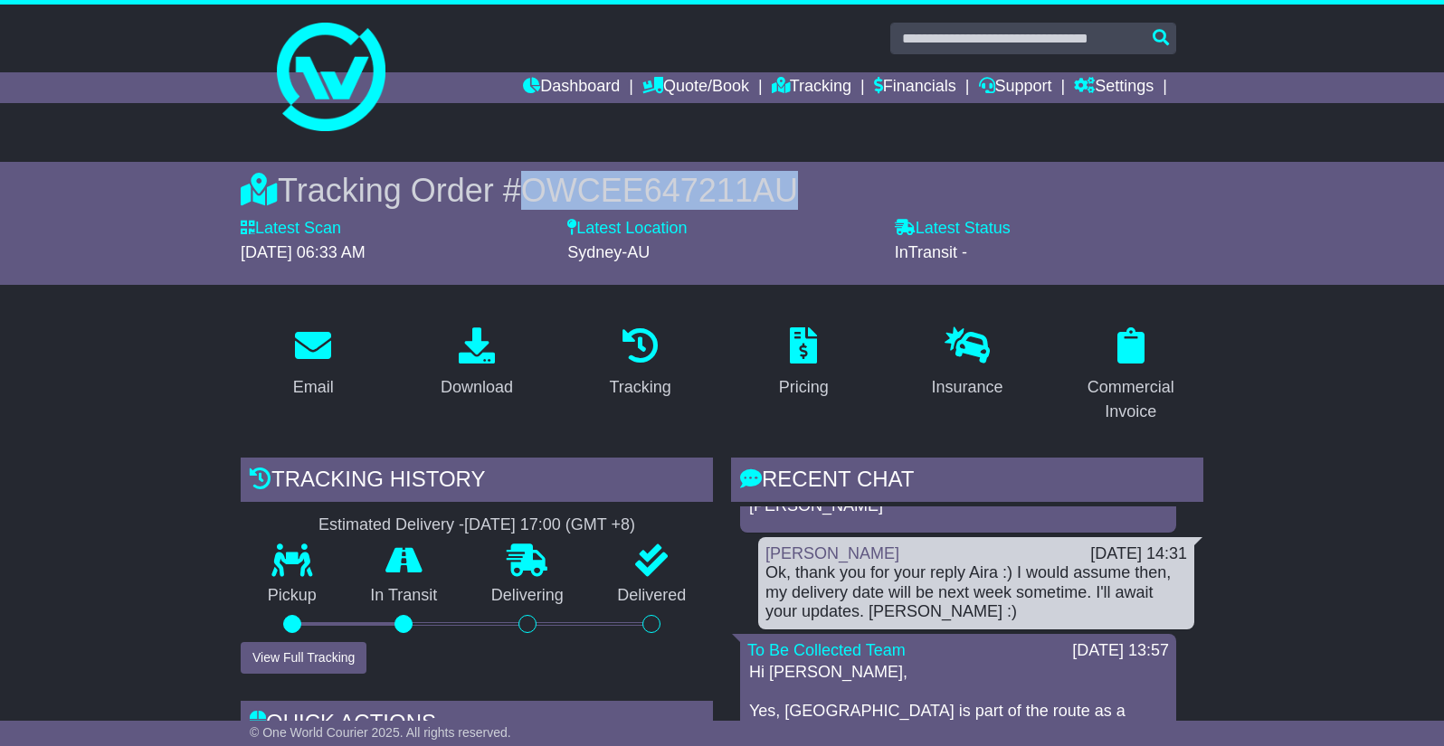
click at [589, 193] on span "OWCEE647211AU" at bounding box center [659, 190] width 277 height 37
copy span "OWCEE647211AU"
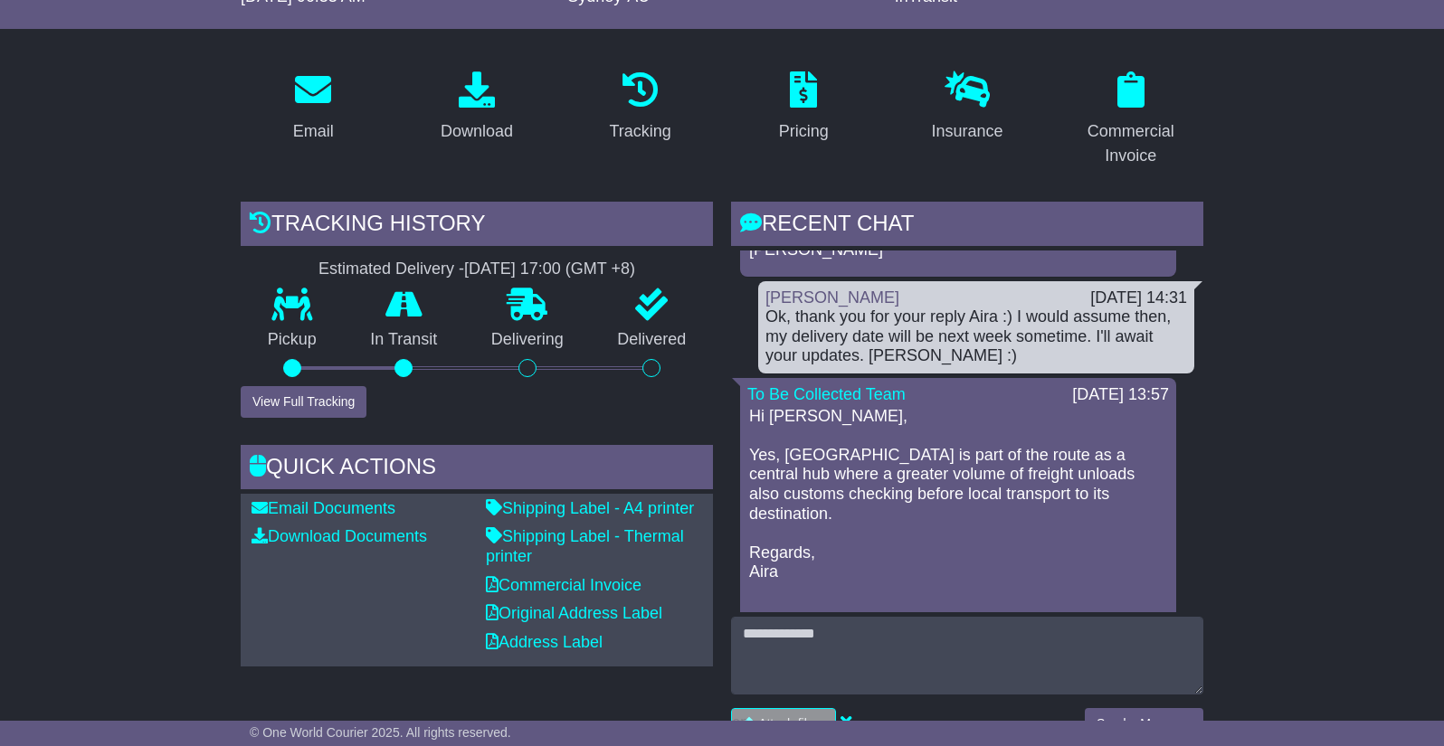
scroll to position [250, 0]
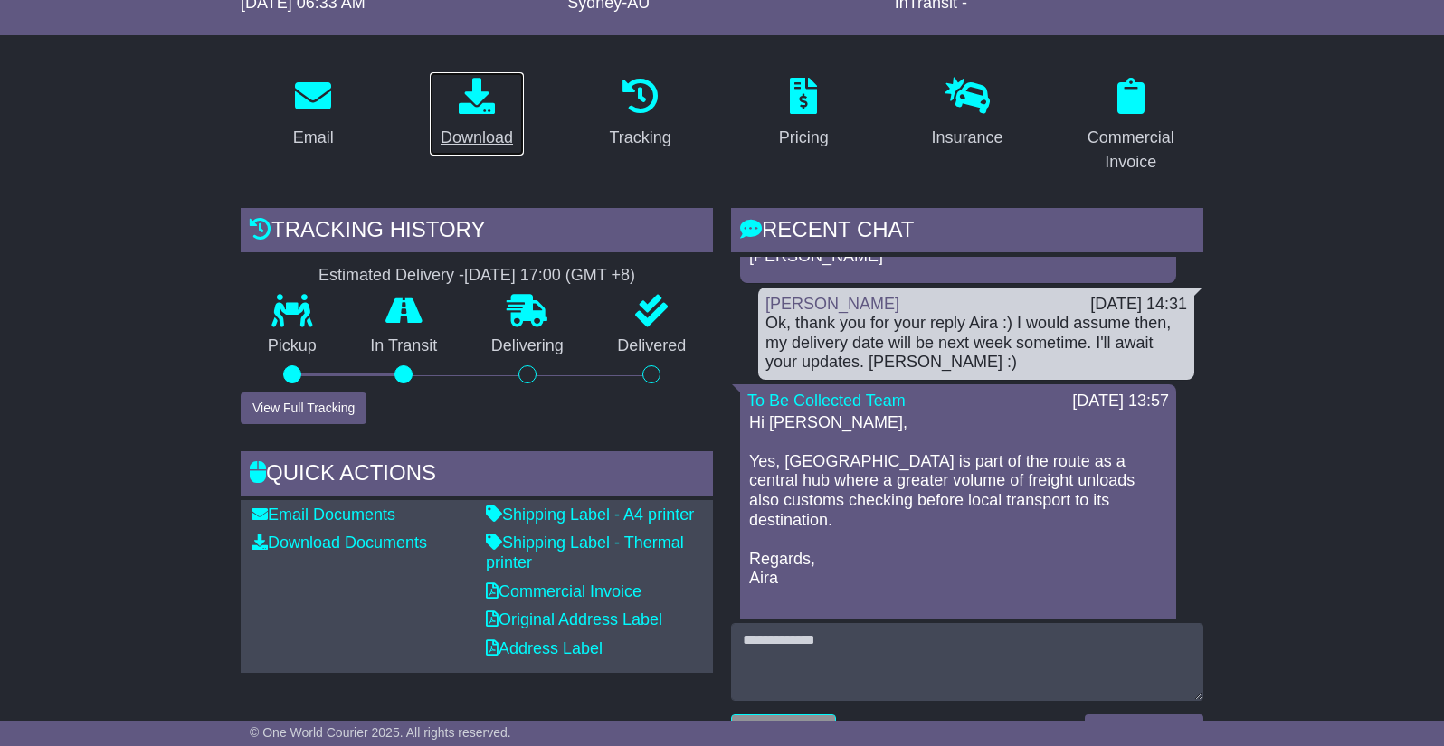
click at [485, 128] on div "Download" at bounding box center [477, 138] width 72 height 24
click at [1132, 135] on div "Commercial Invoice" at bounding box center [1130, 150] width 122 height 49
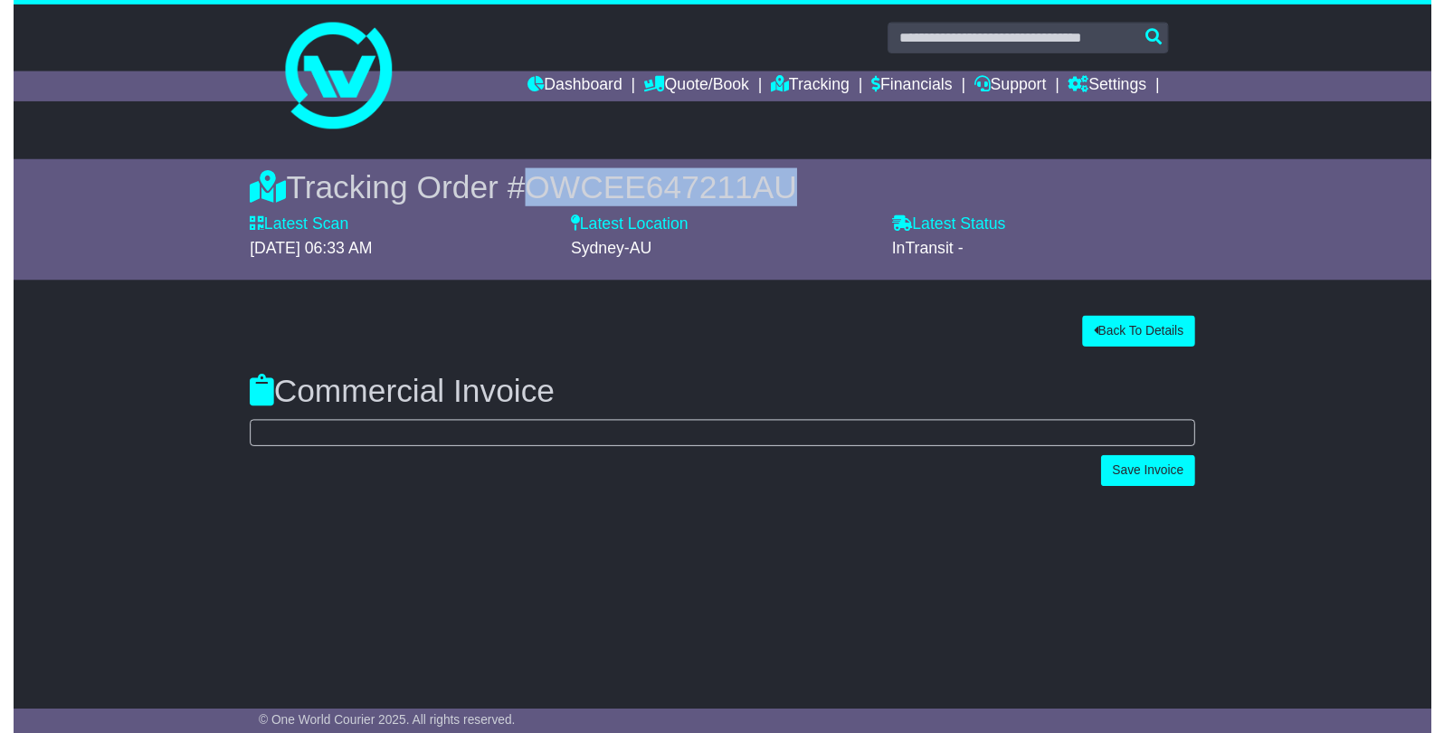
scroll to position [0, 0]
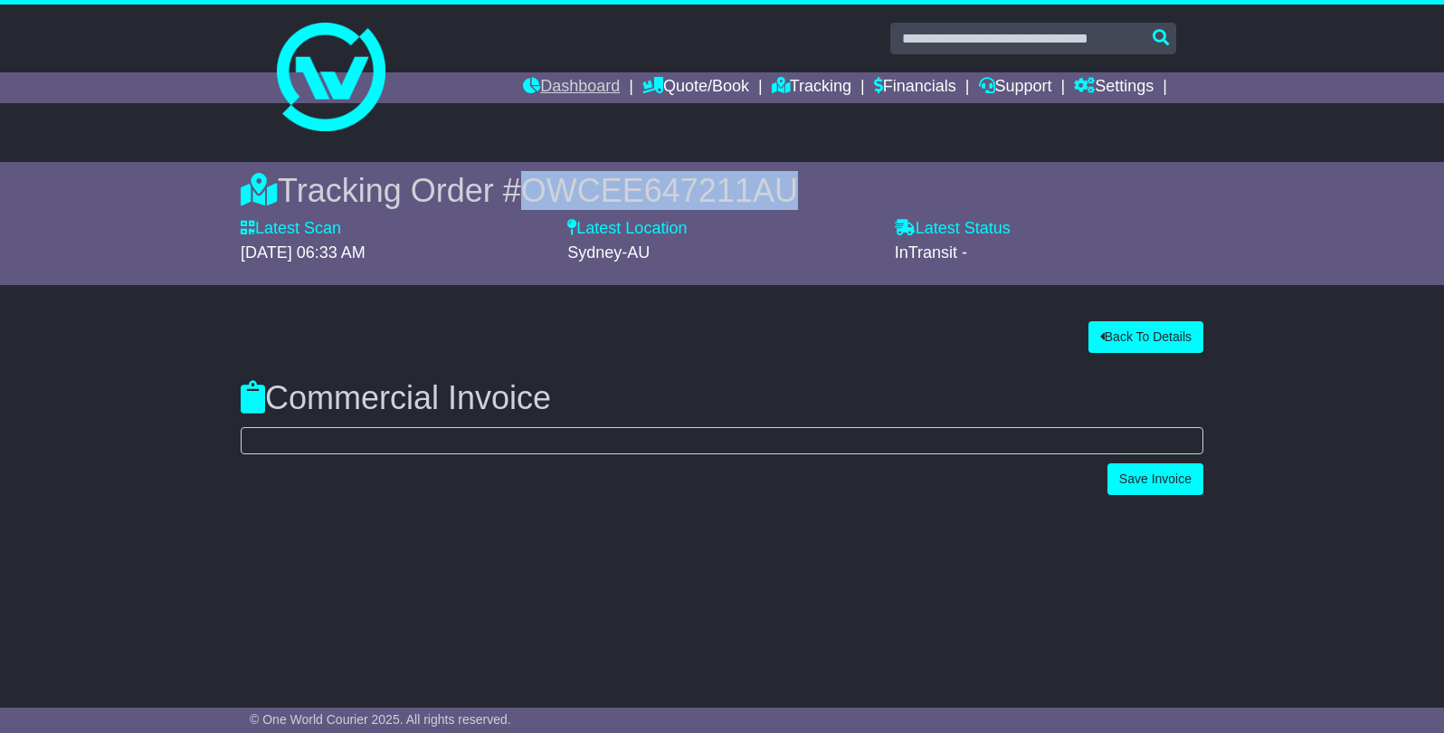
select select "****"
select select "**"
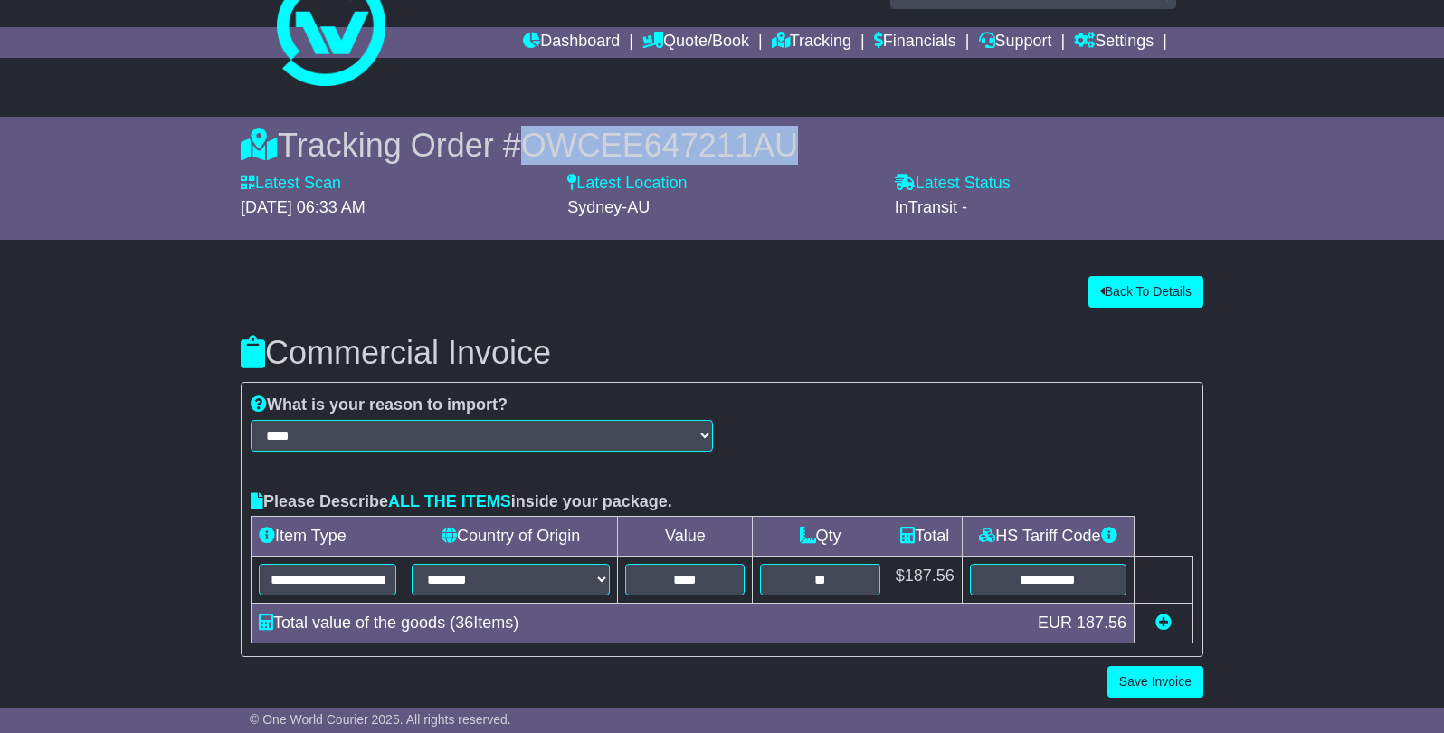
scroll to position [55, 0]
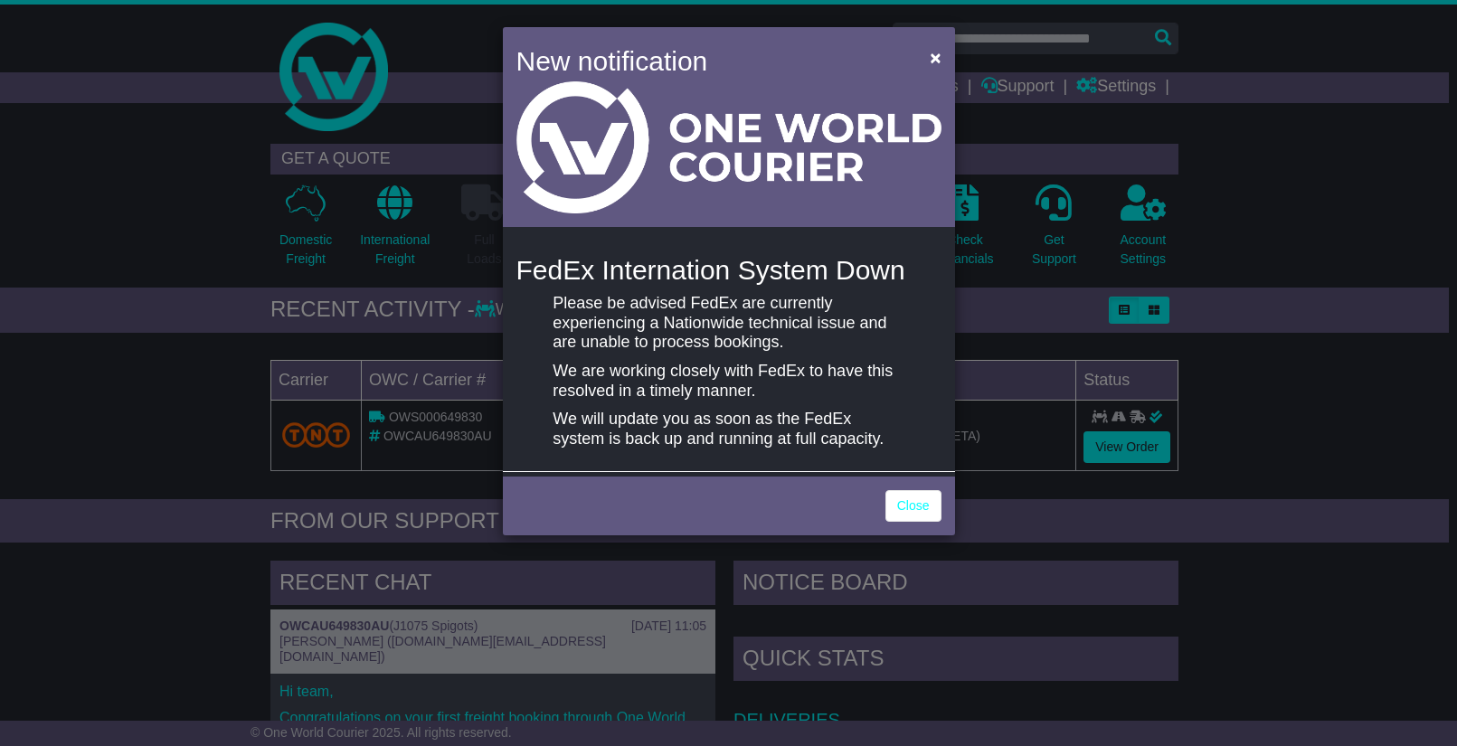
click at [1140, 258] on div "New notification × FedEx Internation System Down Please be advised FedEx are cu…" at bounding box center [728, 373] width 1457 height 746
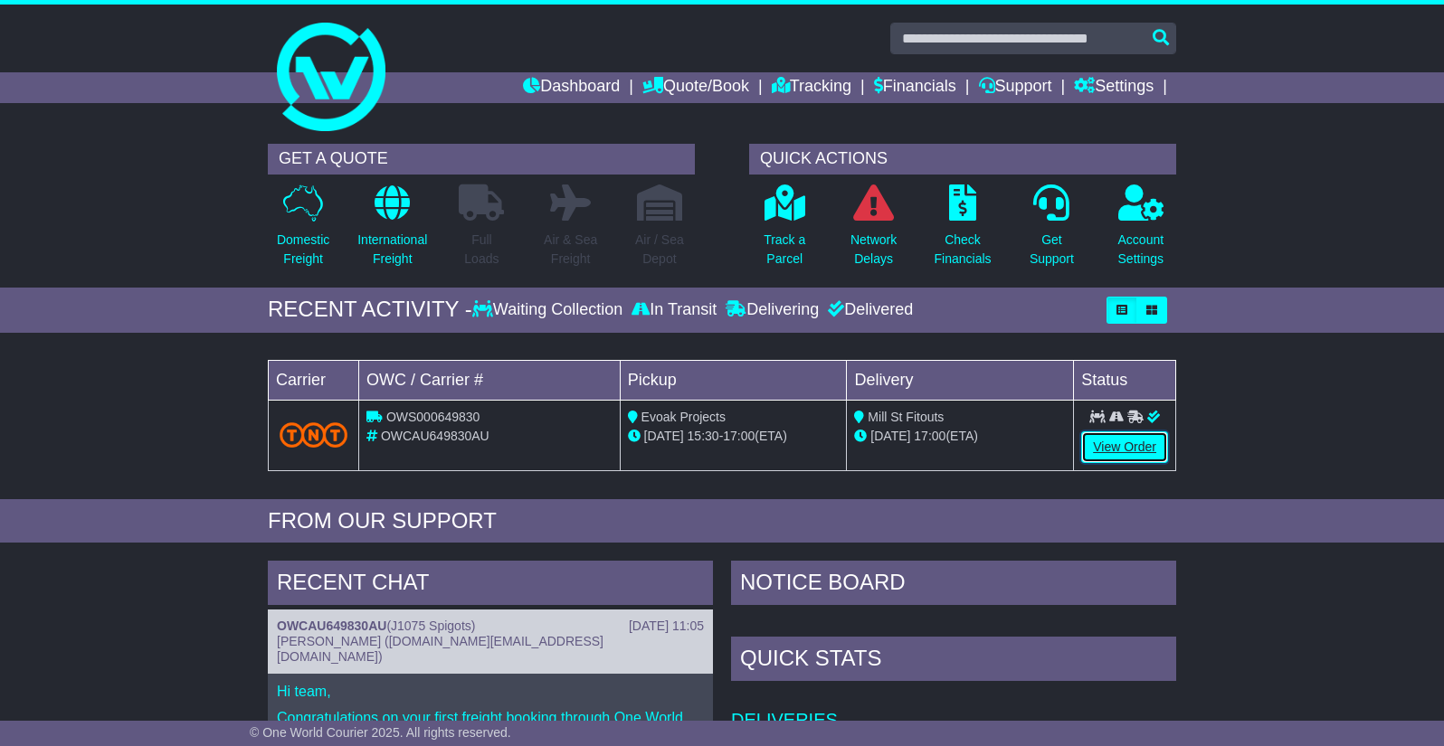
click at [1136, 447] on link "View Order" at bounding box center [1124, 448] width 87 height 32
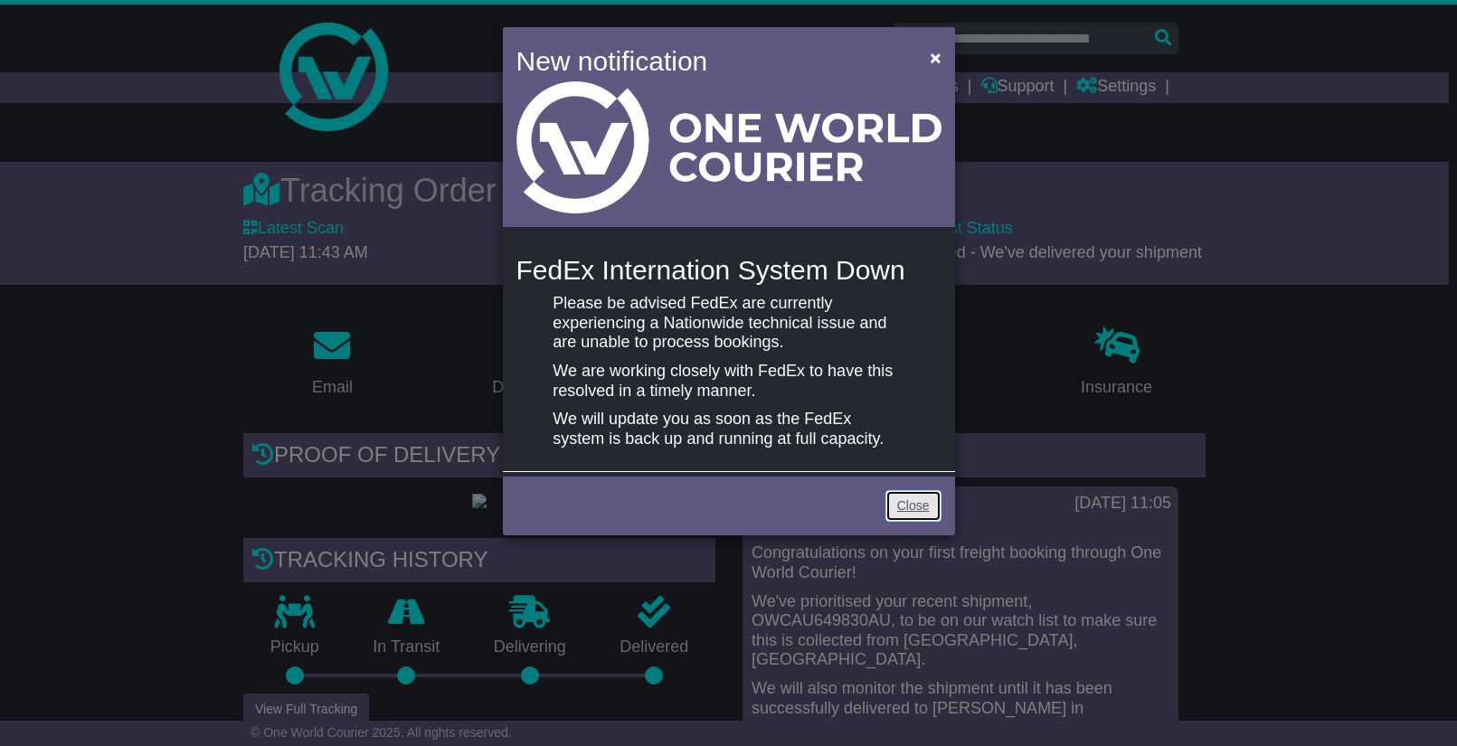
click at [919, 506] on link "Close" at bounding box center [914, 506] width 56 height 32
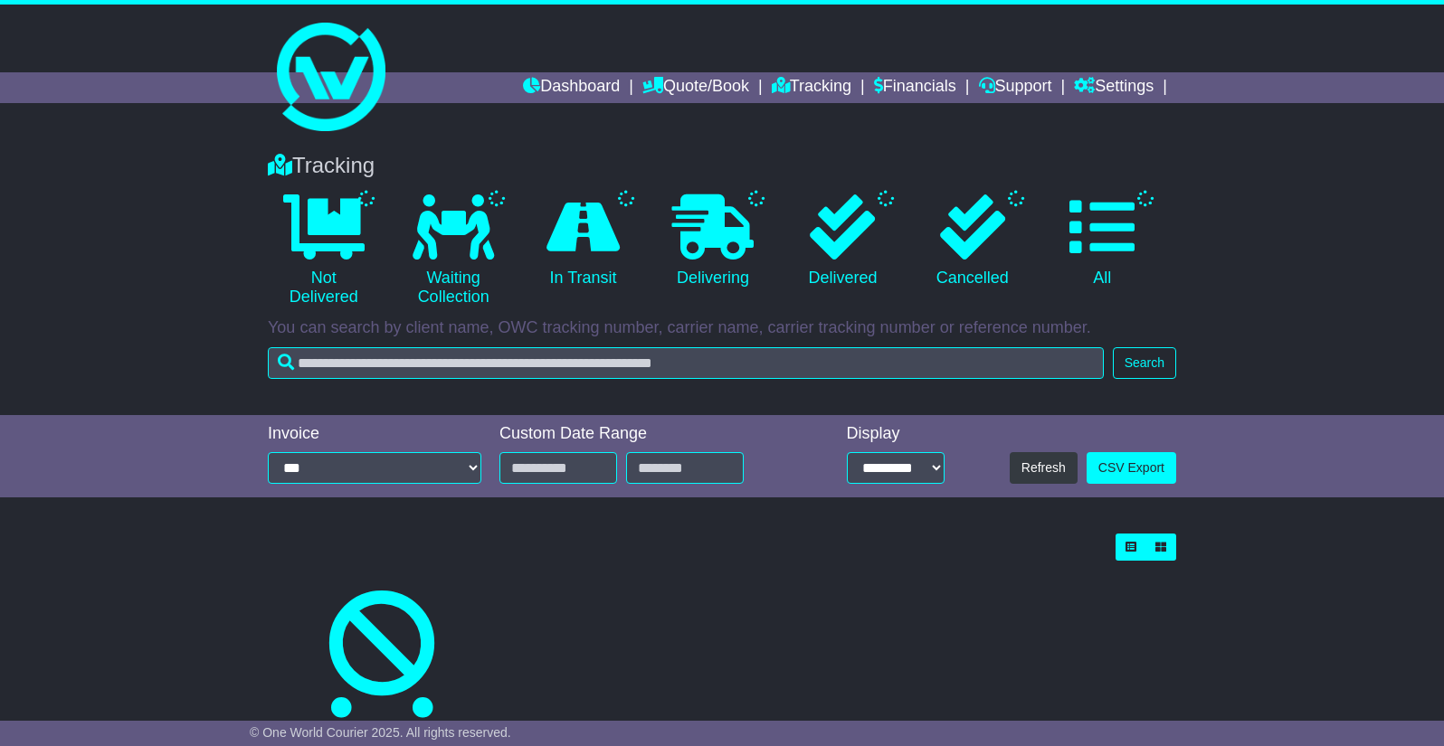
type input "**********"
select select "*"
